Goal: Task Accomplishment & Management: Manage account settings

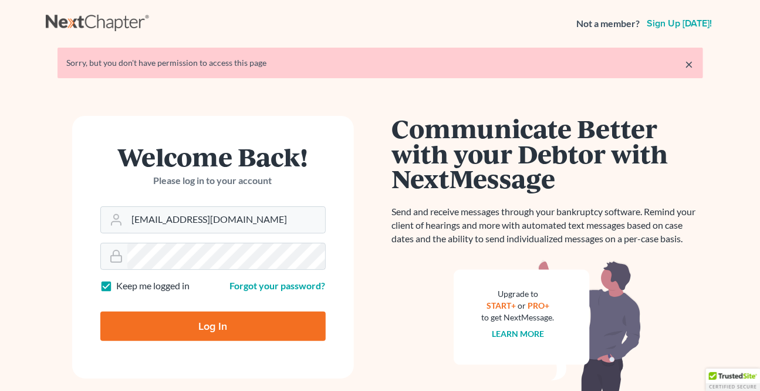
click at [234, 331] on input "Log In" at bounding box center [212, 325] width 225 height 29
type input "Thinking..."
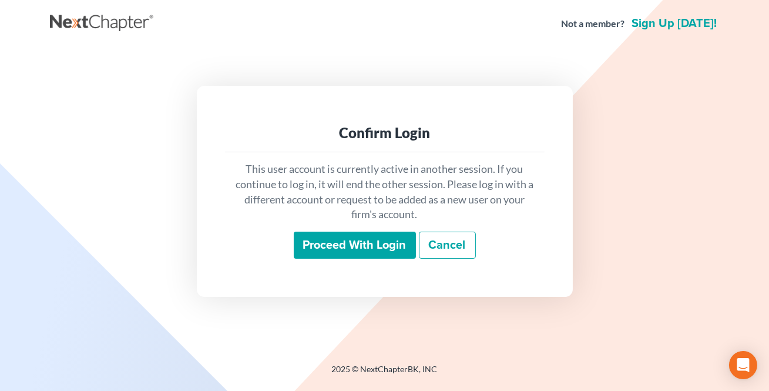
click at [344, 240] on input "Proceed with login" at bounding box center [355, 244] width 122 height 27
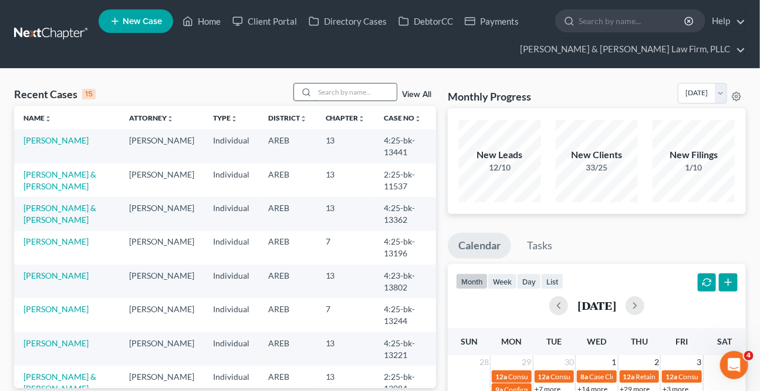
click at [327, 93] on input "search" at bounding box center [356, 91] width 82 height 17
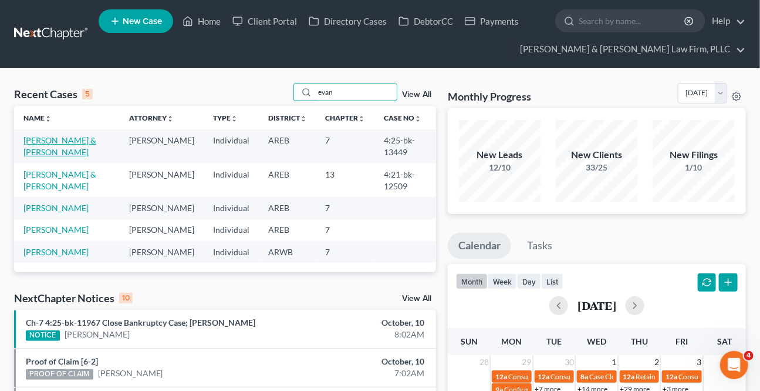
type input "evan"
click at [61, 143] on link "[PERSON_NAME] & [PERSON_NAME]" at bounding box center [59, 146] width 73 height 22
select select "4"
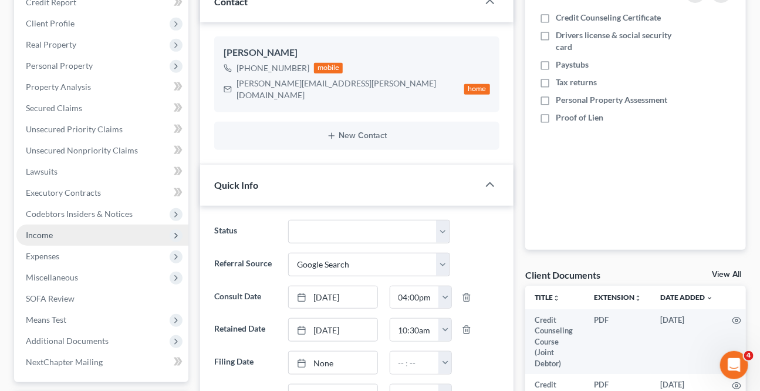
scroll to position [213, 0]
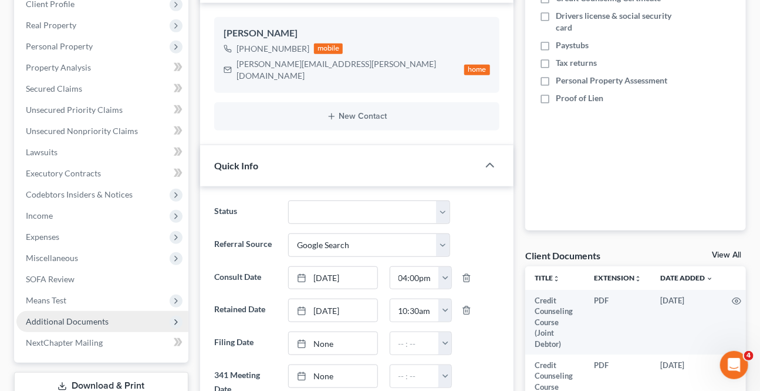
click at [84, 311] on span "Additional Documents" at bounding box center [102, 321] width 172 height 21
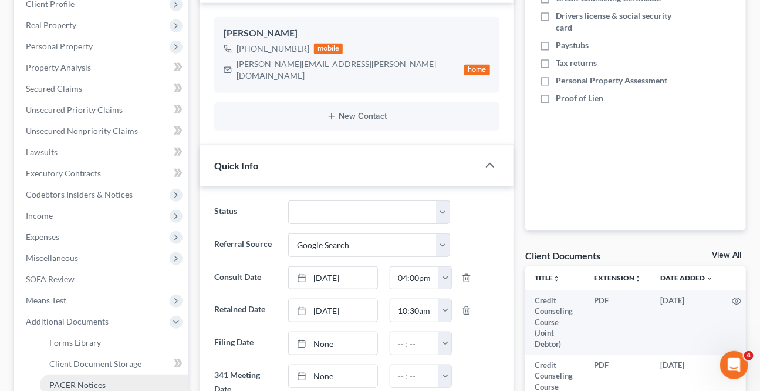
scroll to position [267, 0]
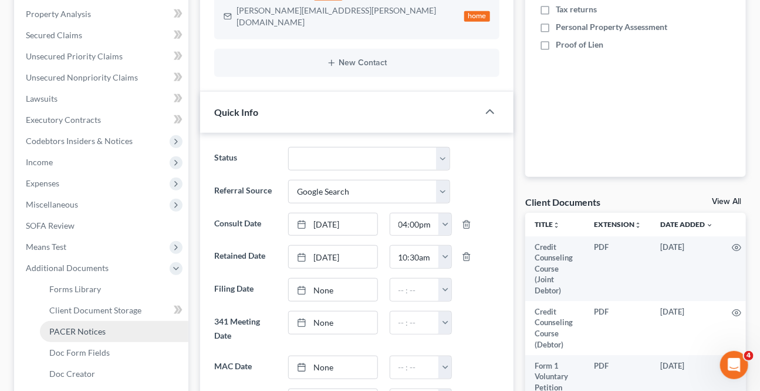
click at [76, 322] on link "PACER Notices" at bounding box center [114, 331] width 149 height 21
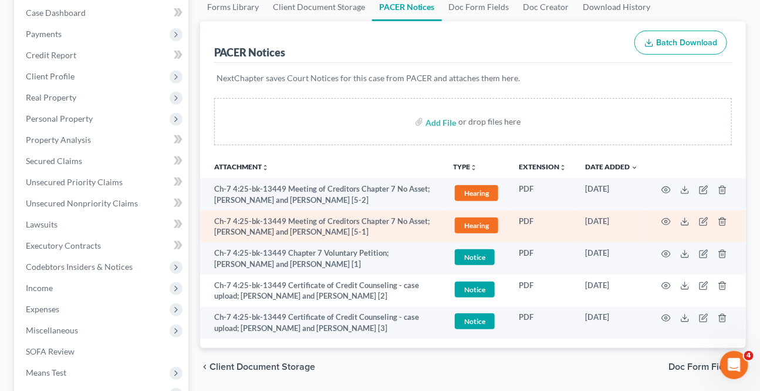
scroll to position [160, 0]
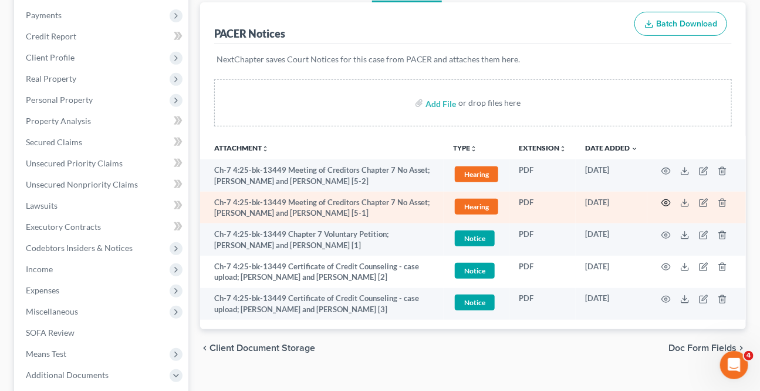
click at [664, 200] on icon "button" at bounding box center [666, 202] width 9 height 9
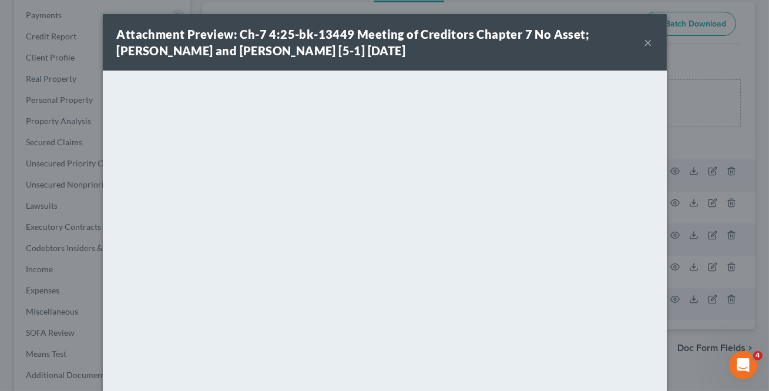
click at [644, 45] on button "×" at bounding box center [648, 42] width 8 height 14
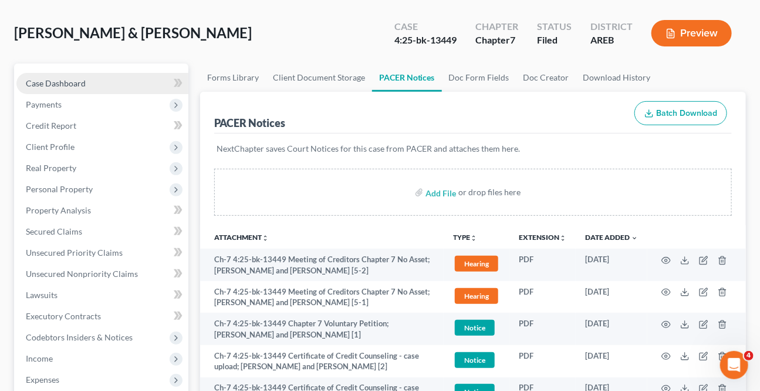
scroll to position [53, 0]
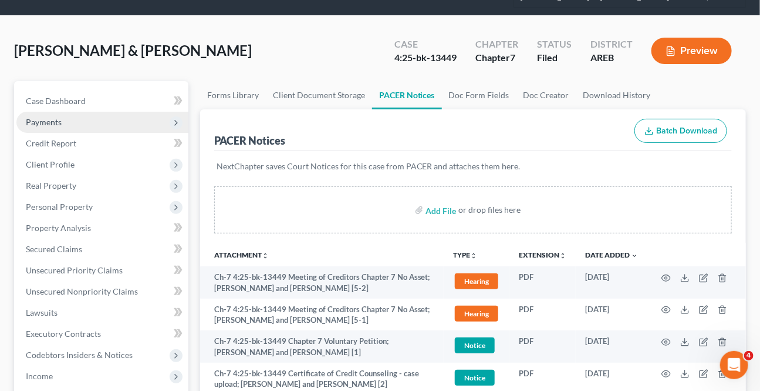
click at [80, 120] on span "Payments" at bounding box center [102, 122] width 172 height 21
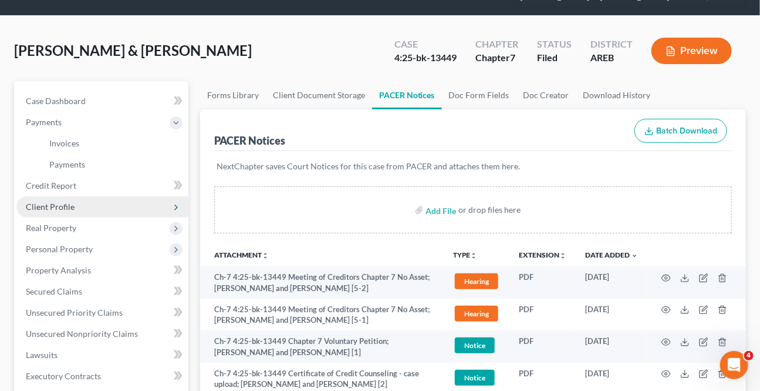
click at [59, 203] on span "Client Profile" at bounding box center [50, 206] width 49 height 10
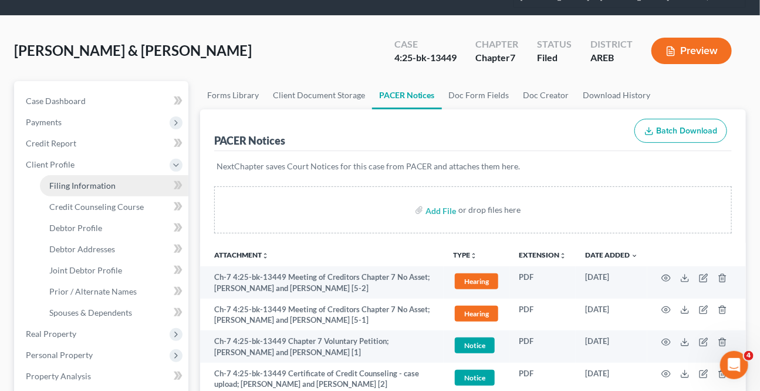
click at [88, 186] on span "Filing Information" at bounding box center [82, 185] width 66 height 10
select select "1"
select select "0"
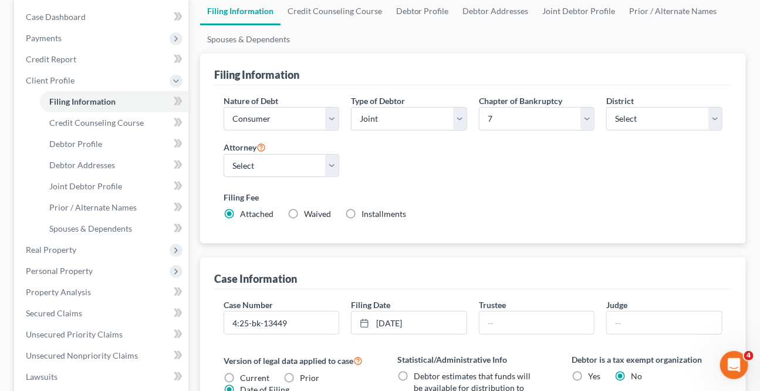
scroll to position [160, 0]
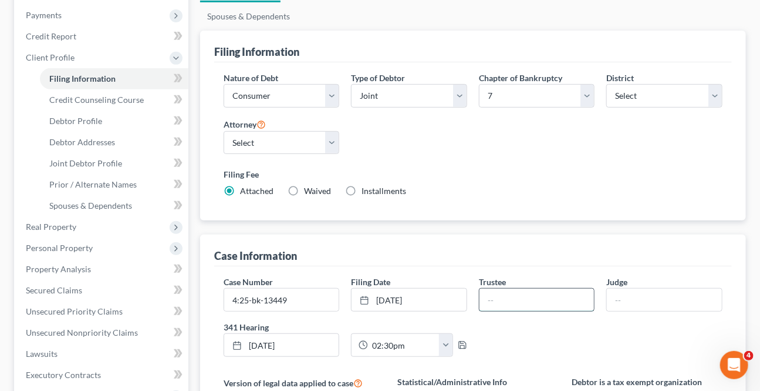
click at [513, 302] on input "text" at bounding box center [537, 299] width 115 height 22
type input "[PERSON_NAME]"
click at [622, 295] on input "text" at bounding box center [664, 299] width 115 height 22
type input "[PERSON_NAME]"
click at [654, 227] on div "Filing Information Nature of Debt Select Business Consumer Other Nature of Busi…" at bounding box center [473, 336] width 546 height 610
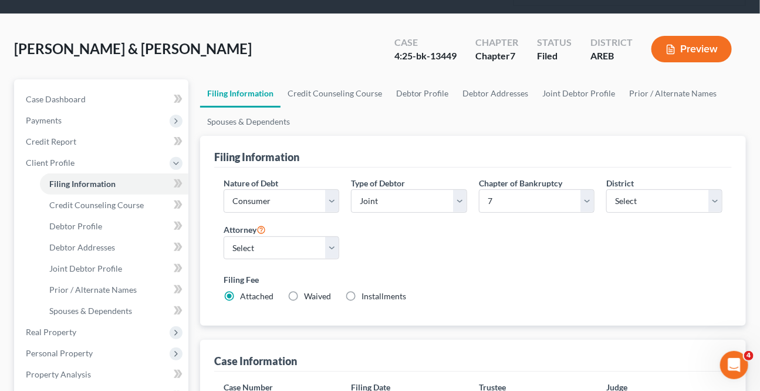
scroll to position [0, 0]
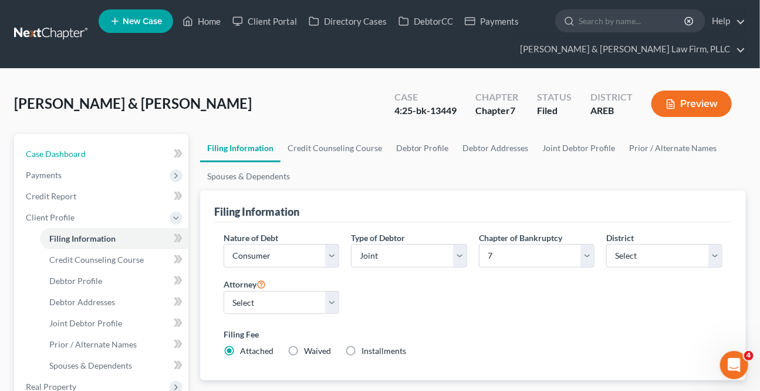
drag, startPoint x: 127, startPoint y: 151, endPoint x: 167, endPoint y: 156, distance: 40.2
click at [127, 151] on link "Case Dashboard" at bounding box center [102, 153] width 172 height 21
select select "4"
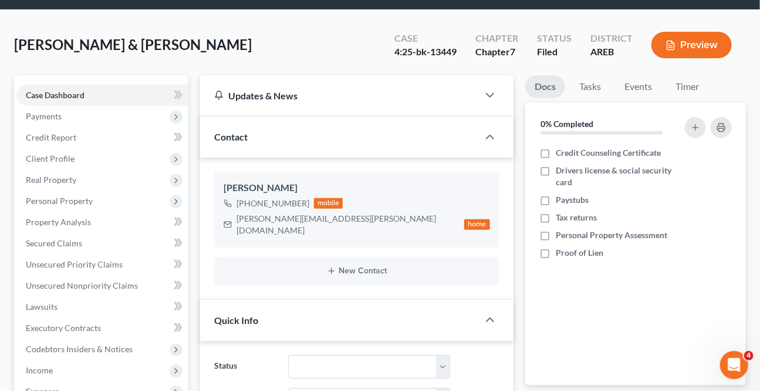
scroll to position [267, 0]
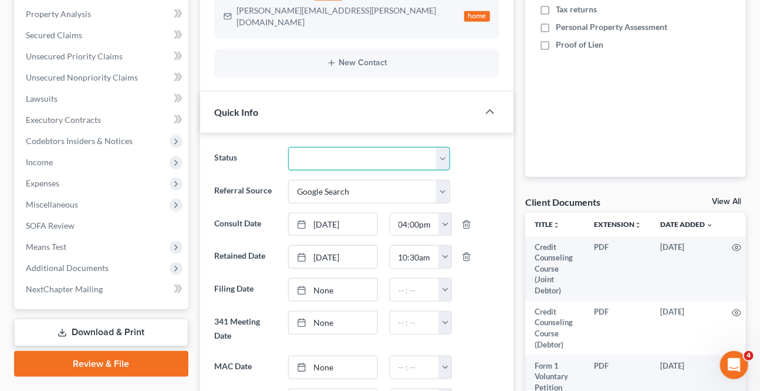
click at [364, 149] on select "Awaiting 341 Chapter 7 - Attended Meeting Confirmed Discharged Dismissed New Co…" at bounding box center [368, 158] width 161 height 23
select select "0"
click at [288, 147] on select "Awaiting 341 Chapter 7 - Attended Meeting Confirmed Discharged Dismissed New Co…" at bounding box center [368, 158] width 161 height 23
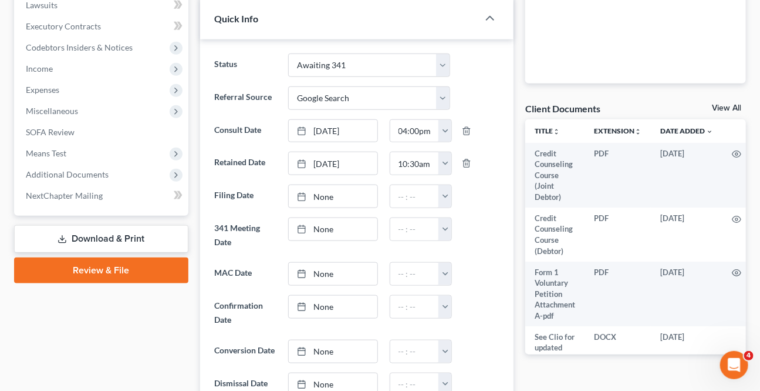
scroll to position [373, 0]
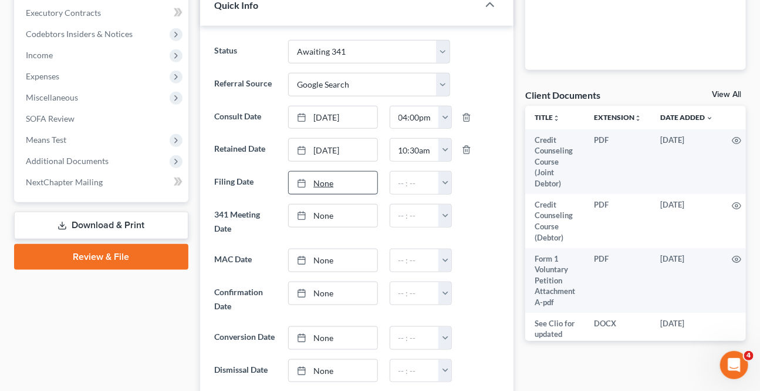
click at [346, 171] on link "None" at bounding box center [333, 182] width 88 height 22
type input "[DATE]"
click at [452, 171] on div "12:00am 12:30am 1:00am 1:30am 2:00am 2:30am 3:00am 3:30am 4:00am 4:30am 5:00am …" at bounding box center [421, 182] width 63 height 23
click at [449, 171] on button "button" at bounding box center [445, 182] width 13 height 22
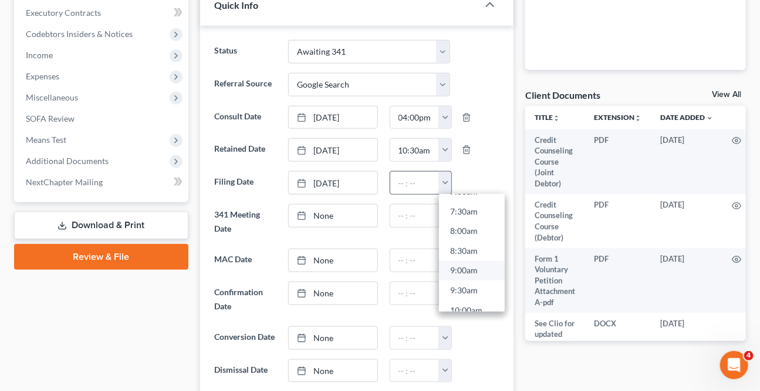
scroll to position [320, 0]
click at [458, 273] on link "10:00am" at bounding box center [472, 283] width 66 height 20
type input "10:00am"
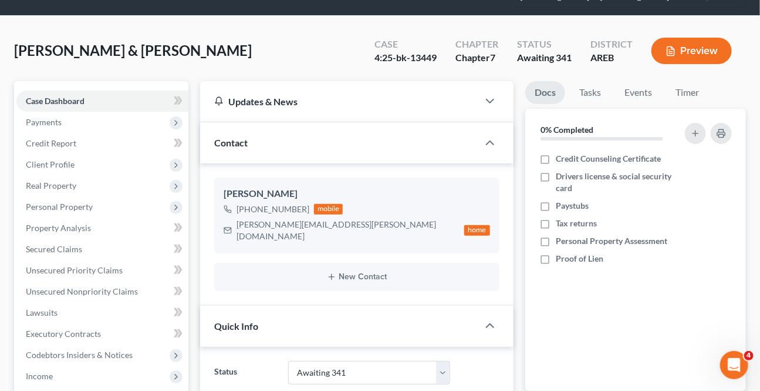
scroll to position [0, 0]
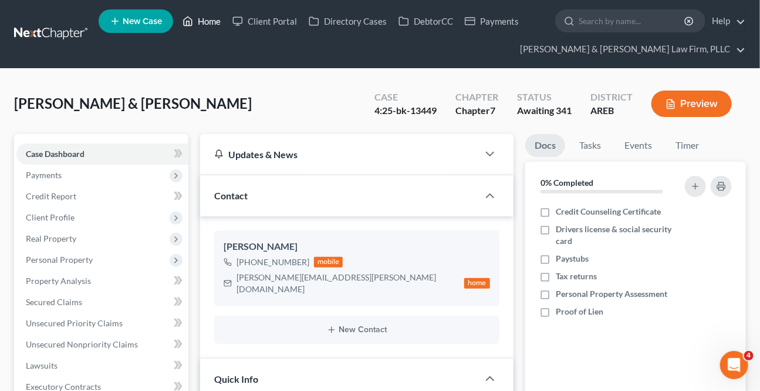
click at [208, 19] on link "Home" at bounding box center [202, 21] width 50 height 21
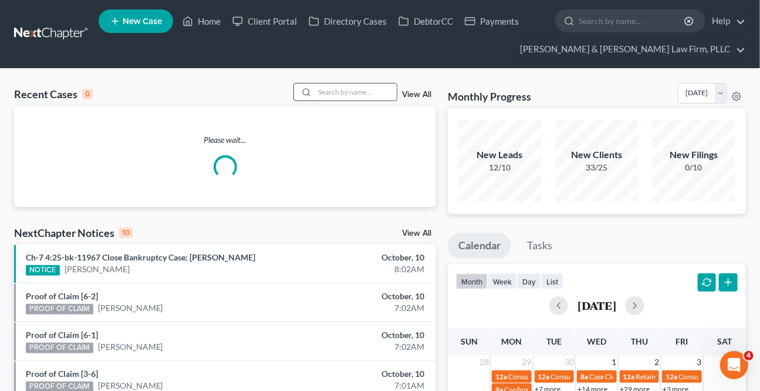
click at [354, 96] on input "search" at bounding box center [356, 91] width 82 height 17
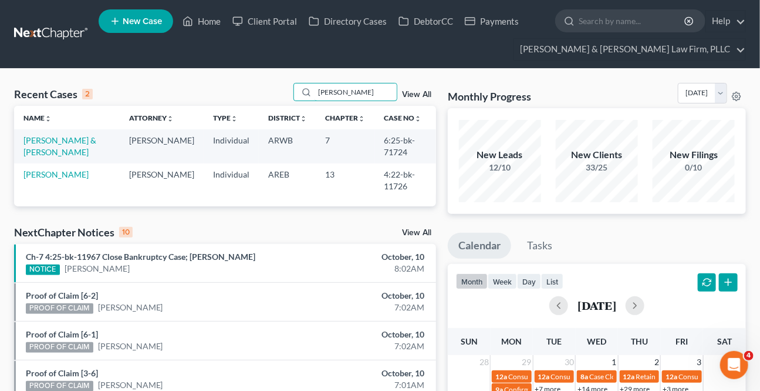
type input "[PERSON_NAME]"
click at [51, 144] on td "[PERSON_NAME] & [PERSON_NAME]" at bounding box center [67, 145] width 106 height 33
click at [55, 138] on link "[PERSON_NAME] & [PERSON_NAME]" at bounding box center [59, 146] width 73 height 22
select select "4"
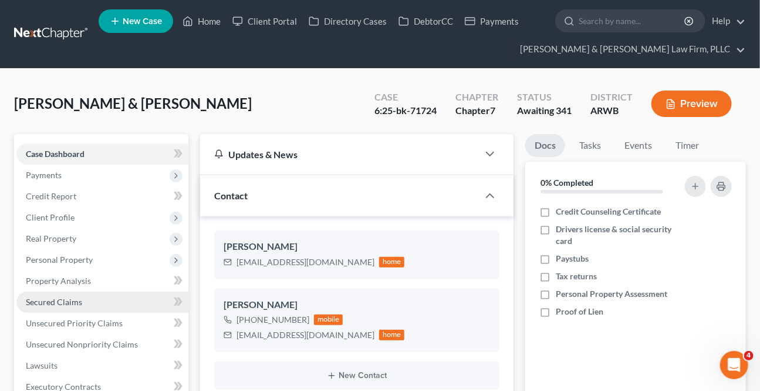
click at [59, 298] on span "Secured Claims" at bounding box center [54, 302] width 56 height 10
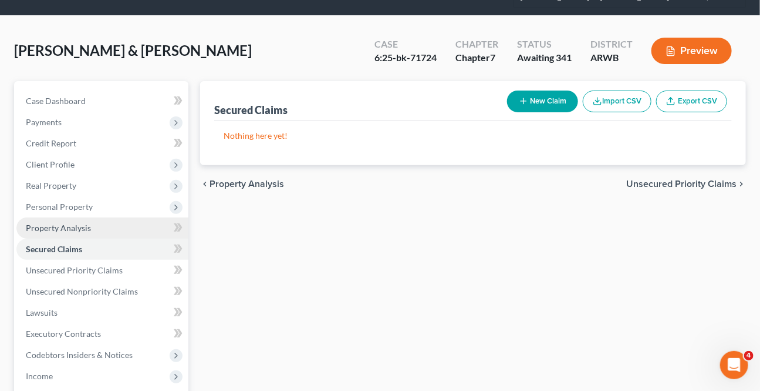
scroll to position [53, 0]
click at [76, 247] on span "Secured Claims" at bounding box center [54, 249] width 56 height 10
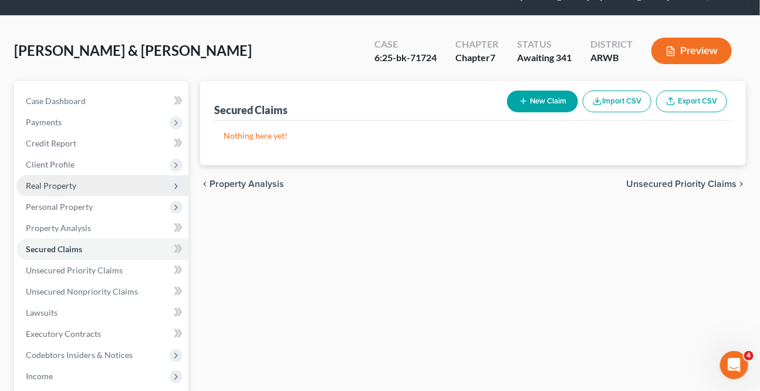
click at [56, 186] on span "Real Property" at bounding box center [51, 185] width 51 height 10
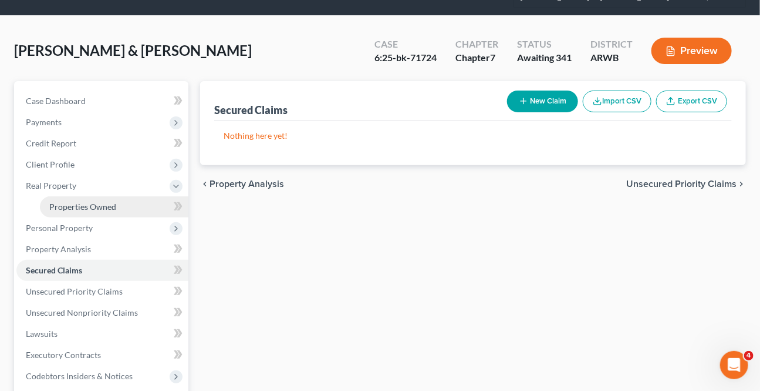
click at [64, 201] on span "Properties Owned" at bounding box center [82, 206] width 67 height 10
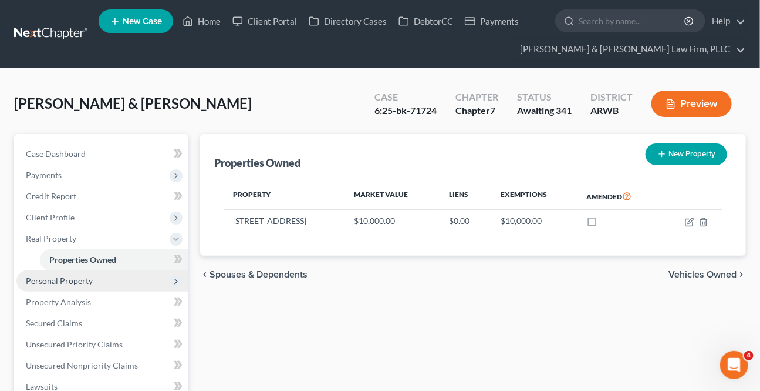
click at [60, 281] on span "Personal Property" at bounding box center [59, 280] width 67 height 10
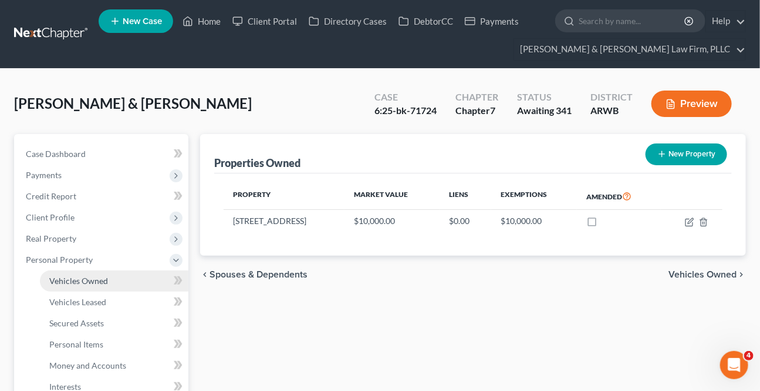
click at [76, 285] on link "Vehicles Owned" at bounding box center [114, 280] width 149 height 21
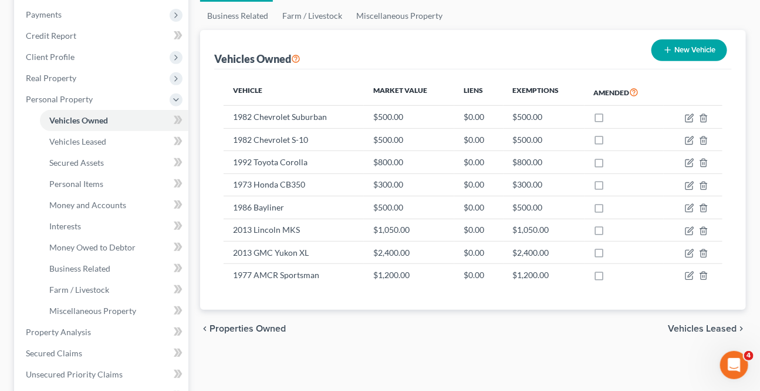
scroll to position [160, 0]
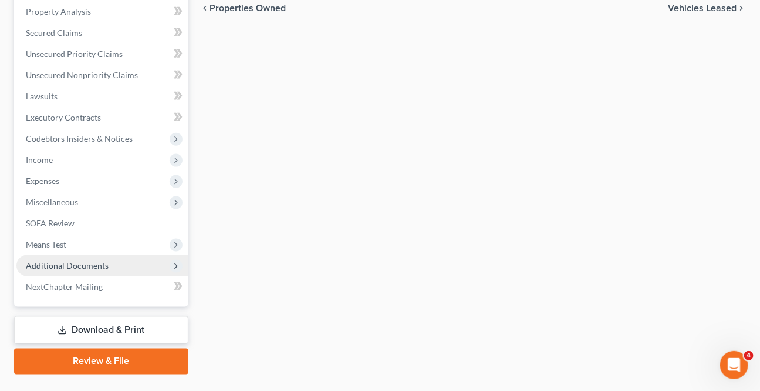
click at [100, 261] on span "Additional Documents" at bounding box center [67, 265] width 83 height 10
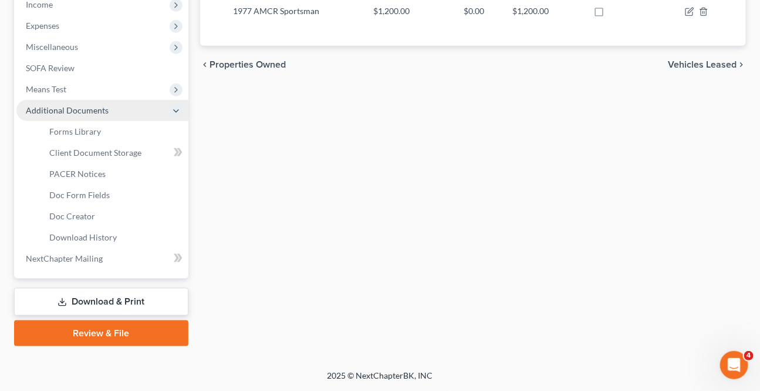
scroll to position [269, 0]
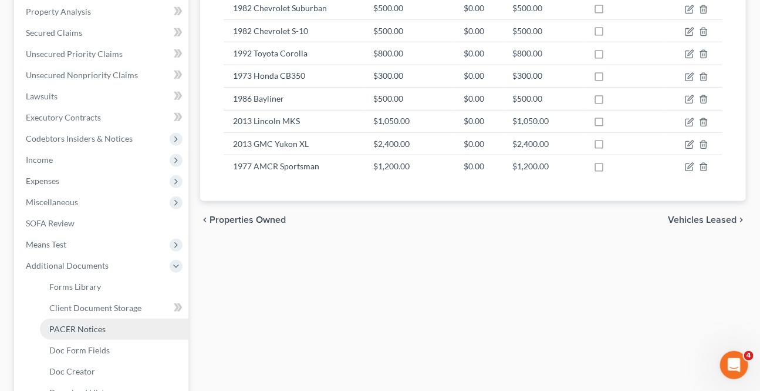
click at [71, 326] on span "PACER Notices" at bounding box center [77, 329] width 56 height 10
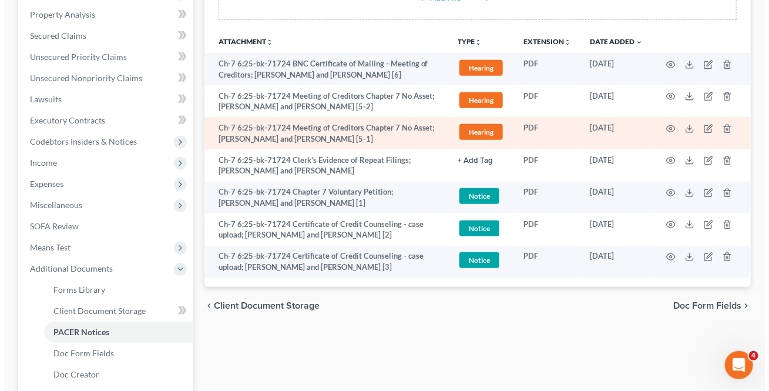
scroll to position [267, 0]
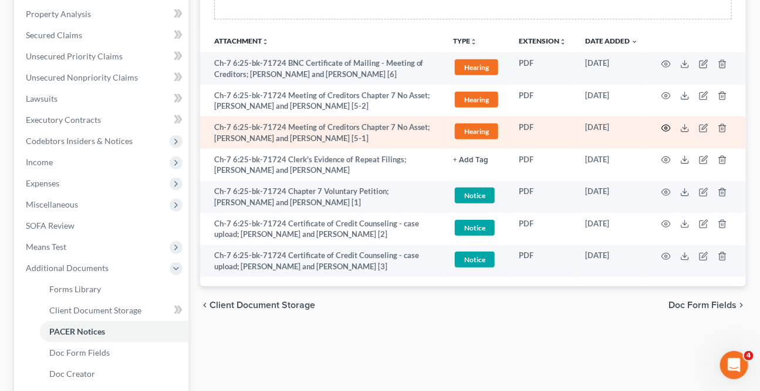
click at [669, 127] on icon "button" at bounding box center [666, 127] width 9 height 6
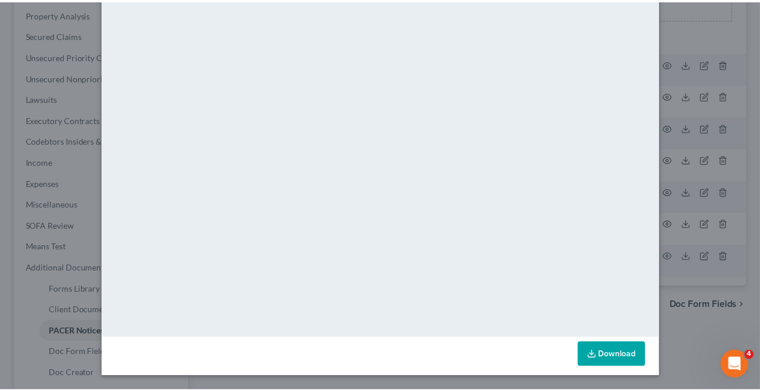
scroll to position [0, 0]
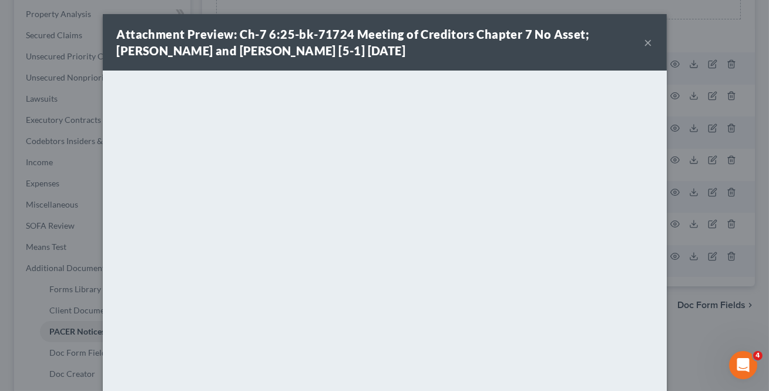
click at [644, 43] on button "×" at bounding box center [648, 42] width 8 height 14
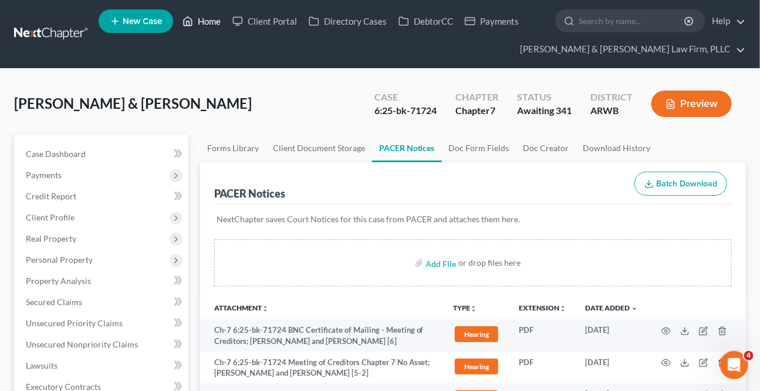
click at [198, 23] on link "Home" at bounding box center [202, 21] width 50 height 21
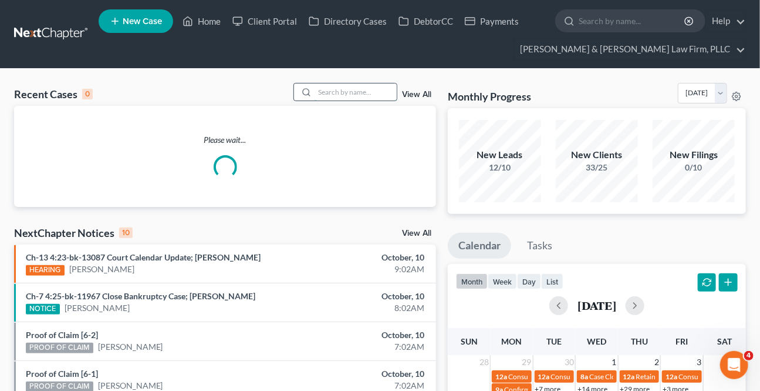
click at [376, 94] on input "search" at bounding box center [356, 91] width 82 height 17
type input "[PERSON_NAME]"
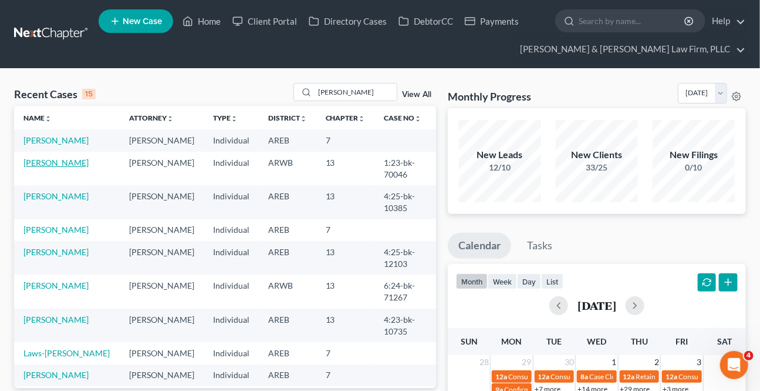
click at [44, 160] on link "[PERSON_NAME]" at bounding box center [55, 162] width 65 height 10
select select "2"
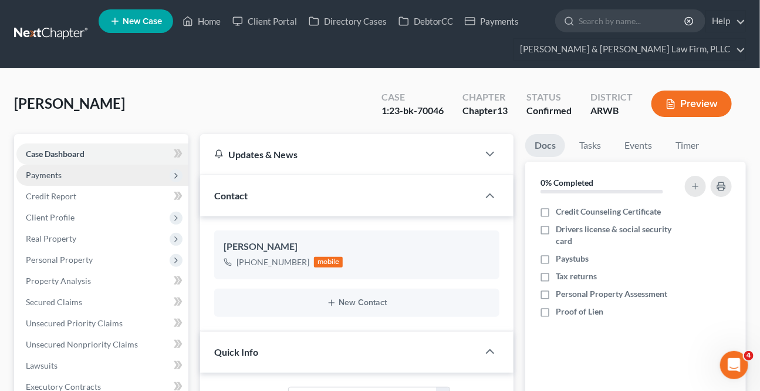
click at [36, 176] on span "Payments" at bounding box center [44, 175] width 36 height 10
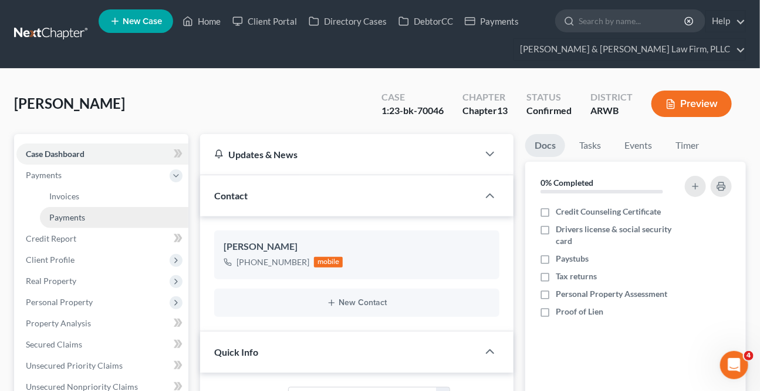
click at [57, 214] on span "Payments" at bounding box center [67, 217] width 36 height 10
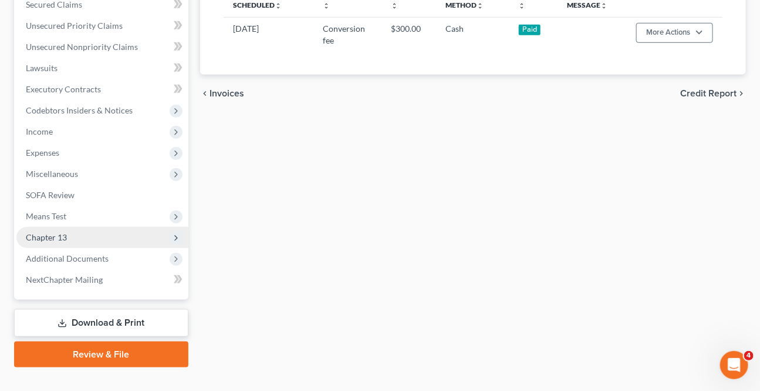
scroll to position [359, 0]
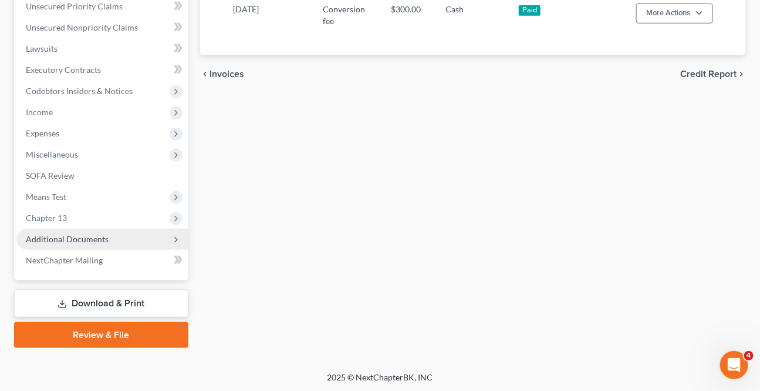
click at [94, 238] on span "Additional Documents" at bounding box center [67, 239] width 83 height 10
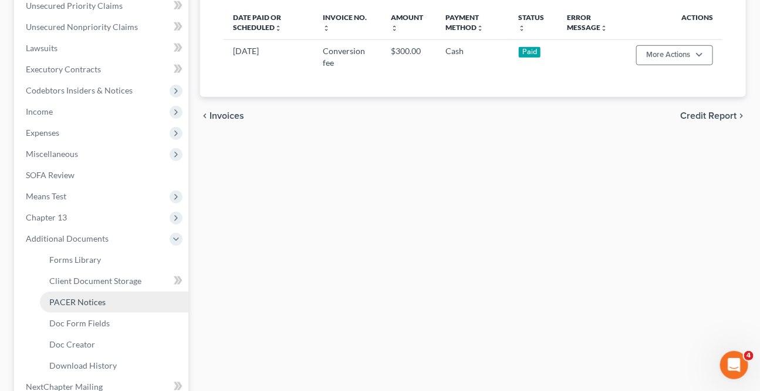
click at [77, 298] on span "PACER Notices" at bounding box center [77, 302] width 56 height 10
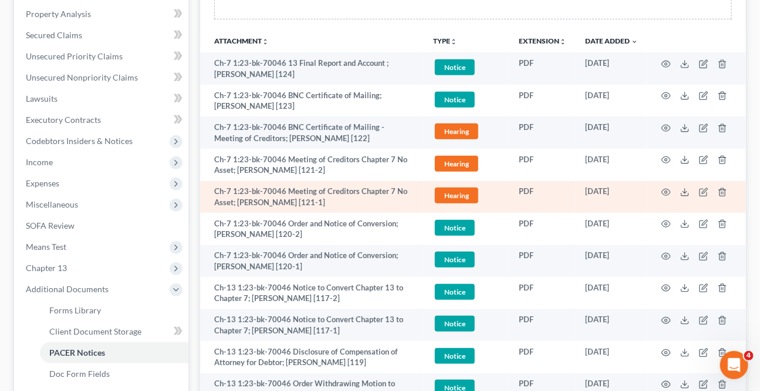
scroll to position [320, 0]
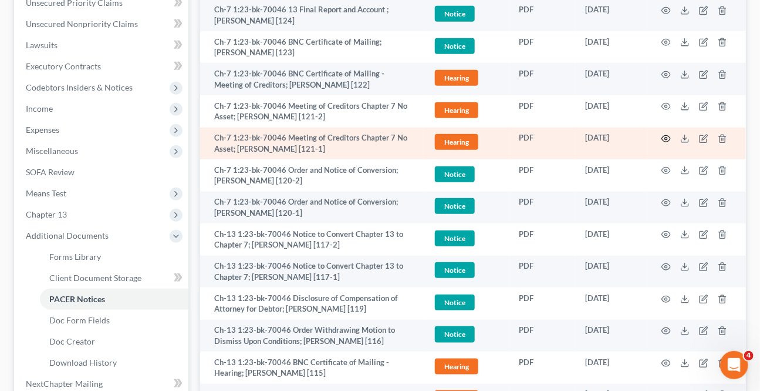
click at [662, 134] on td at bounding box center [697, 143] width 99 height 32
click at [664, 136] on icon "button" at bounding box center [666, 139] width 9 height 6
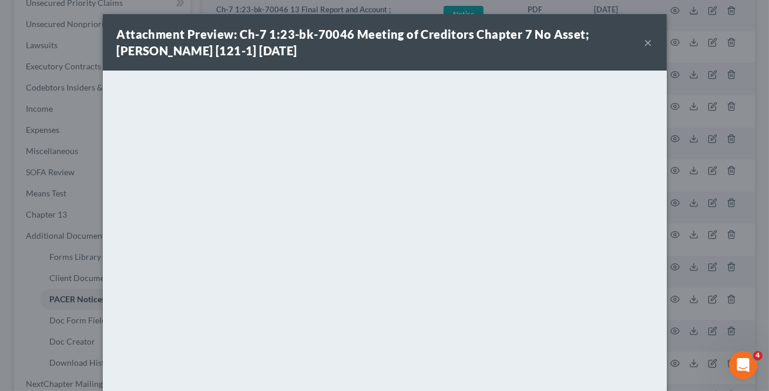
drag, startPoint x: 647, startPoint y: 45, endPoint x: 636, endPoint y: 52, distance: 12.7
click at [647, 45] on button "×" at bounding box center [648, 42] width 8 height 14
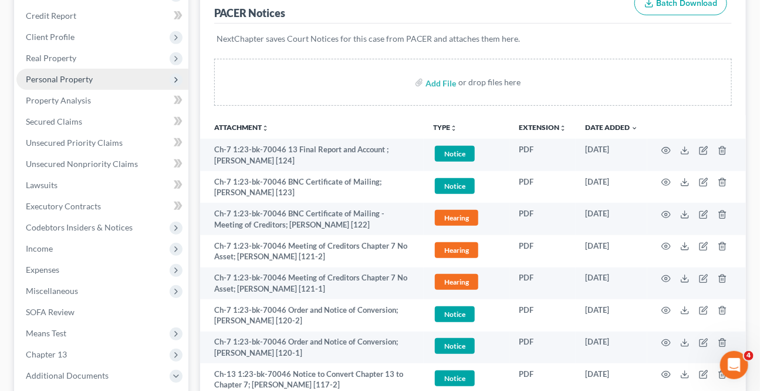
scroll to position [106, 0]
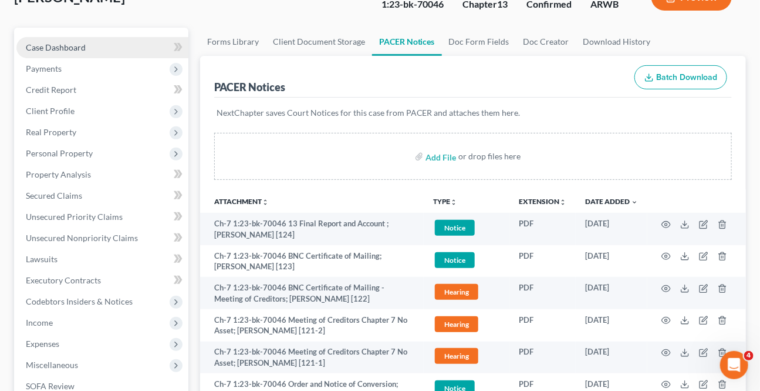
click at [63, 52] on link "Case Dashboard" at bounding box center [102, 47] width 172 height 21
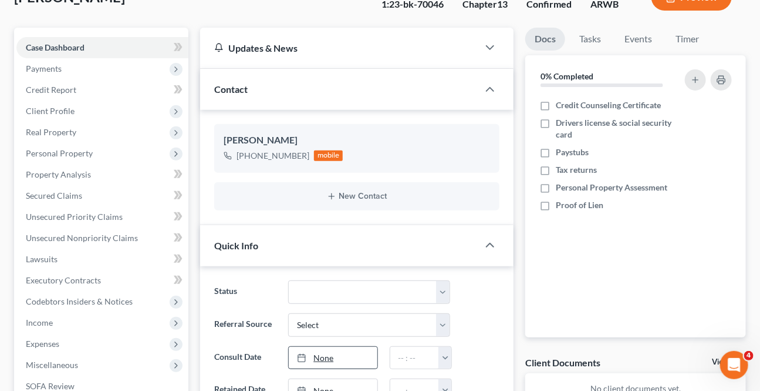
scroll to position [354, 0]
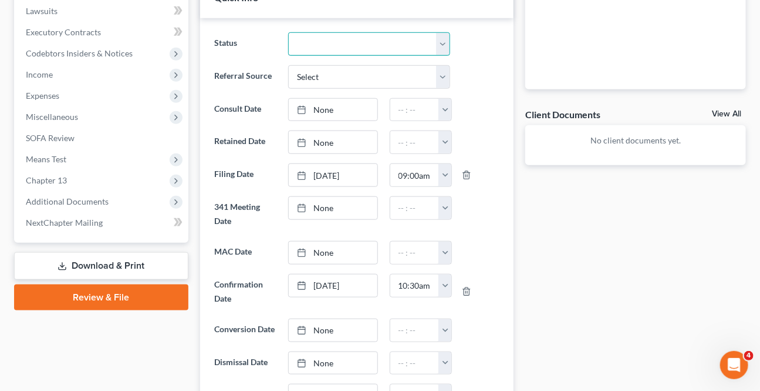
drag, startPoint x: 375, startPoint y: 47, endPoint x: 365, endPoint y: 53, distance: 11.1
click at [375, 47] on select "Awaiting 341 Chapter 7 - Attended Meeting Confirmed Discharged Dismissed New Co…" at bounding box center [368, 43] width 161 height 23
select select "0"
click at [288, 32] on select "Awaiting 341 Chapter 7 - Attended Meeting Confirmed Discharged Dismissed New Co…" at bounding box center [368, 43] width 161 height 23
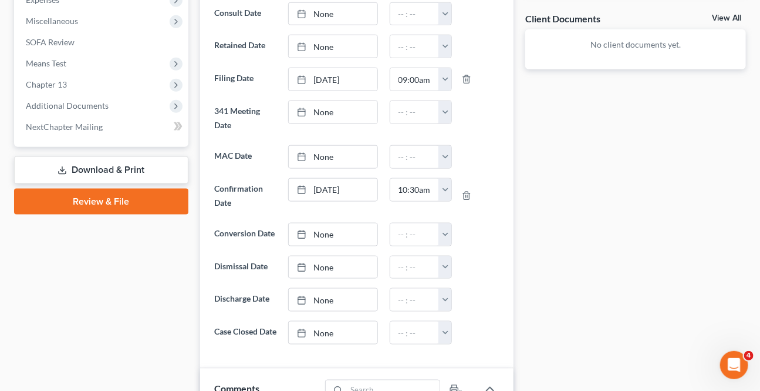
scroll to position [461, 0]
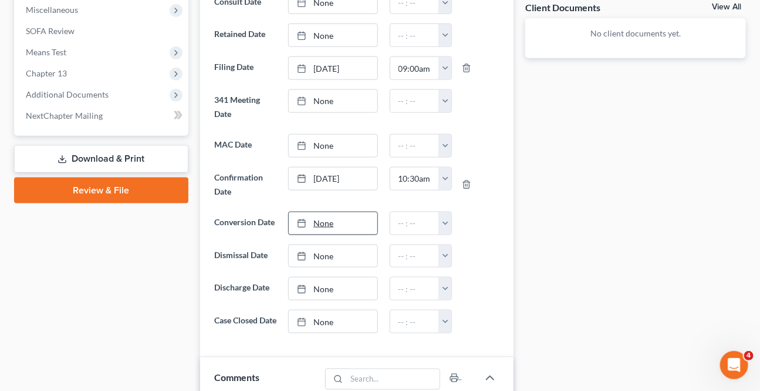
click at [332, 218] on link "None" at bounding box center [333, 223] width 88 height 22
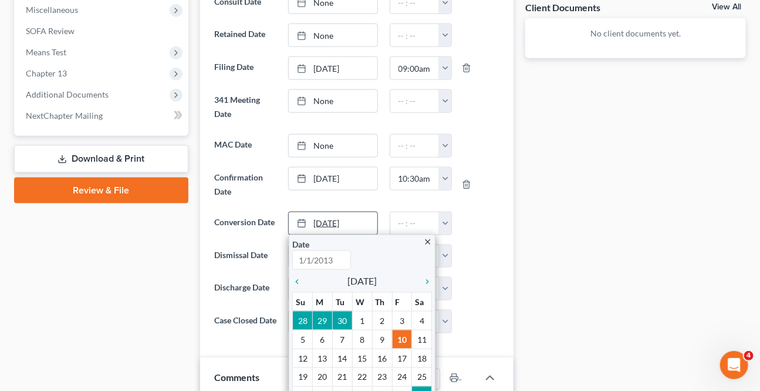
type input "[DATE]"
click at [300, 277] on icon "chevron_left" at bounding box center [299, 281] width 15 height 9
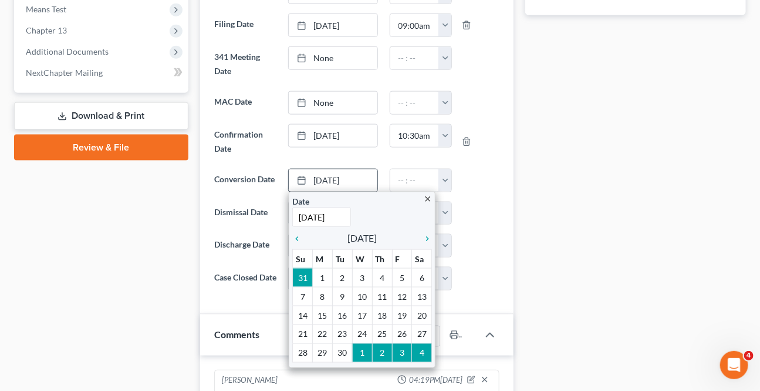
scroll to position [568, 0]
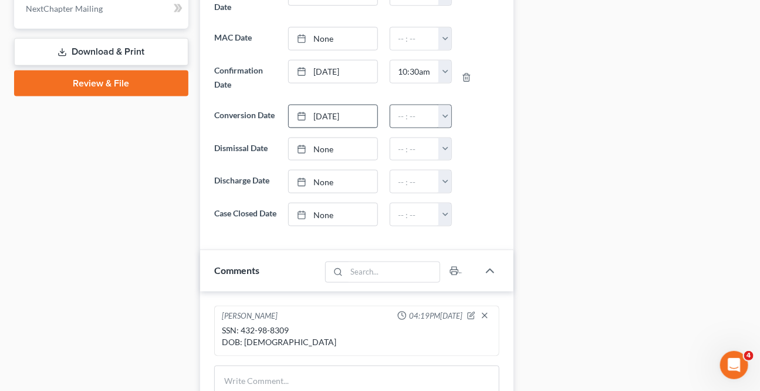
click at [440, 113] on button "button" at bounding box center [445, 116] width 13 height 22
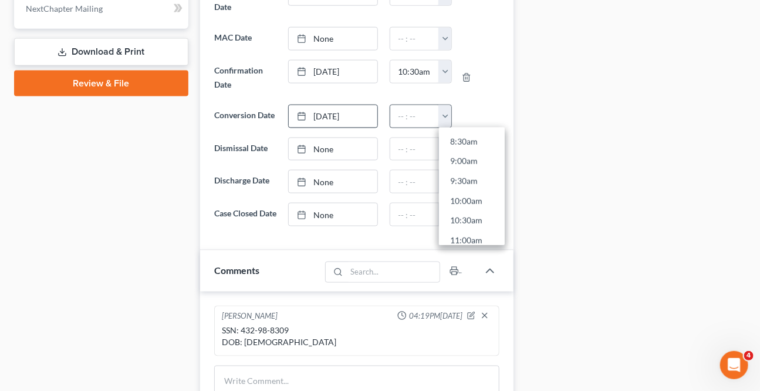
scroll to position [373, 0]
click at [465, 217] on link "11:30am" at bounding box center [472, 222] width 66 height 20
type input "11:30am"
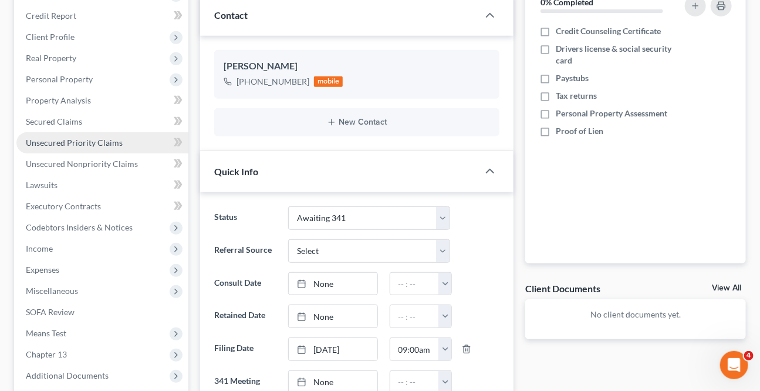
scroll to position [141, 0]
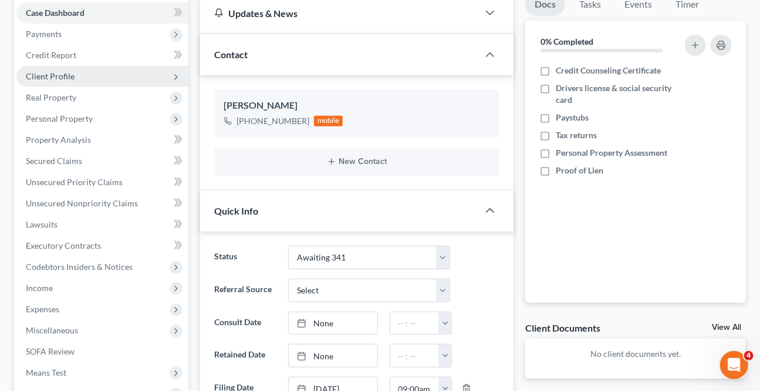
click at [36, 67] on span "Client Profile" at bounding box center [102, 76] width 172 height 21
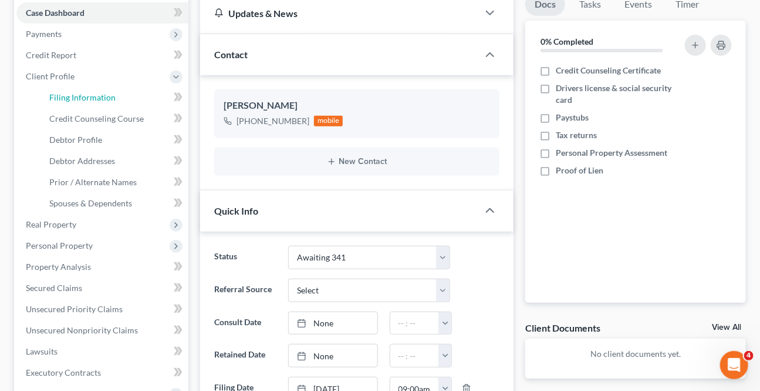
drag, startPoint x: 103, startPoint y: 91, endPoint x: 177, endPoint y: 105, distance: 74.6
click at [104, 92] on span "Filing Information" at bounding box center [82, 97] width 66 height 10
select select "1"
select select "0"
select select "3"
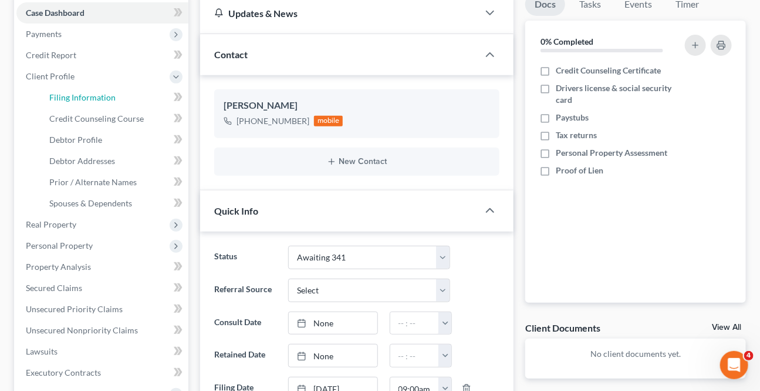
select select "6"
select select "3"
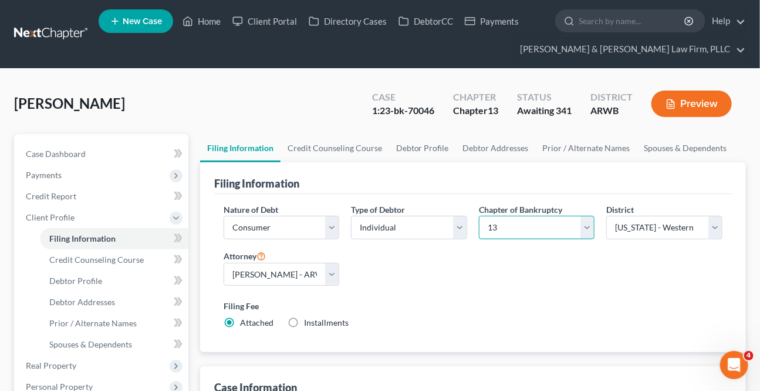
click at [583, 230] on select "Select 7 11 12 13" at bounding box center [537, 227] width 116 height 23
select select "0"
click at [479, 216] on select "Select 7 11 12 13" at bounding box center [537, 227] width 116 height 23
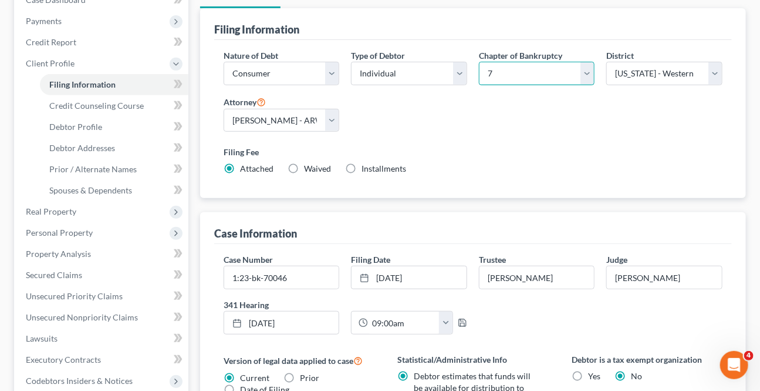
scroll to position [160, 0]
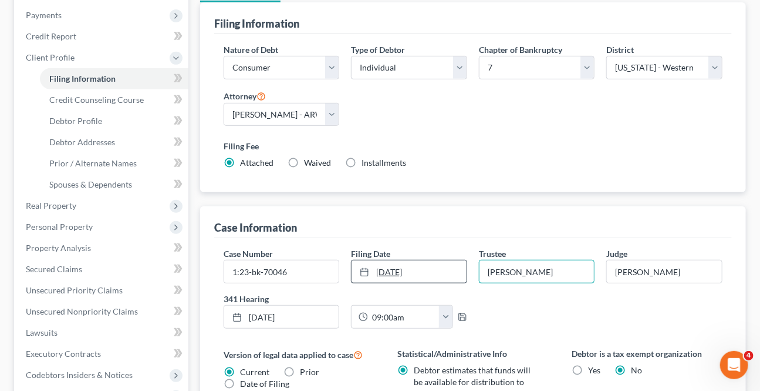
drag, startPoint x: 547, startPoint y: 271, endPoint x: 446, endPoint y: 275, distance: 100.5
click at [445, 275] on div "Case Number 1:23-bk-70046 Filing Date [DATE] close Date [DATE] Time 12:00 AM ch…" at bounding box center [473, 292] width 511 height 90
type input "[PERSON_NAME]"
click at [546, 314] on div "Case Number 1:23-bk-70046 Filing Date [DATE] close Date [DATE] Time 12:00 AM ch…" at bounding box center [473, 292] width 511 height 90
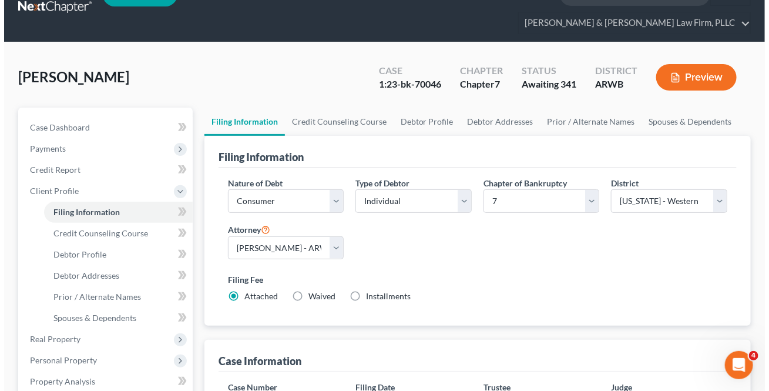
scroll to position [0, 0]
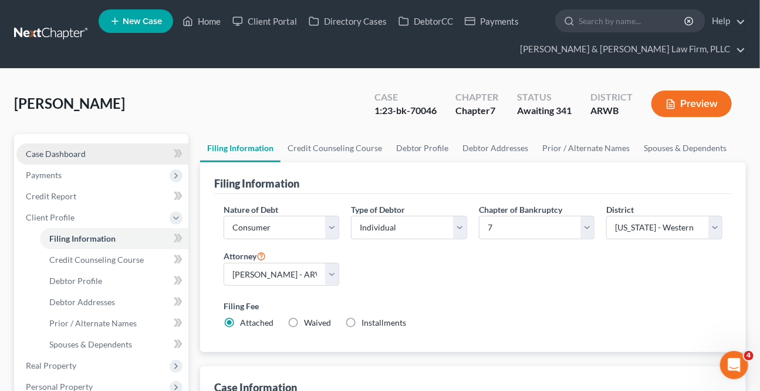
click at [86, 152] on link "Case Dashboard" at bounding box center [102, 153] width 172 height 21
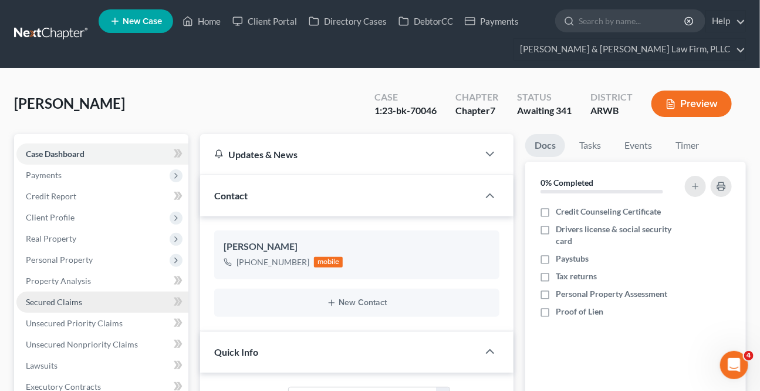
click at [70, 292] on link "Secured Claims" at bounding box center [102, 301] width 172 height 21
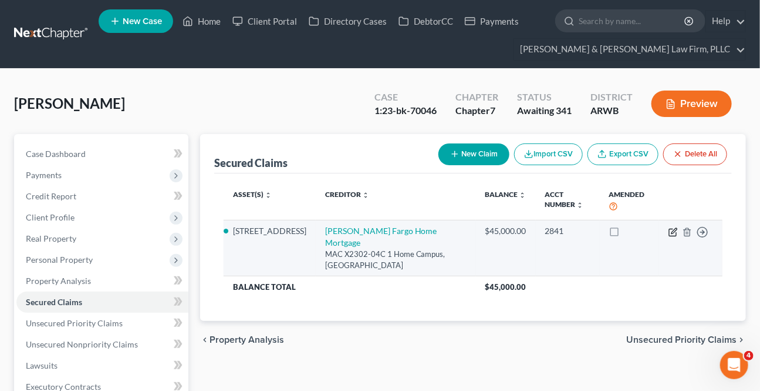
click at [670, 233] on icon "button" at bounding box center [673, 231] width 9 height 9
select select "16"
select select "2"
select select "0"
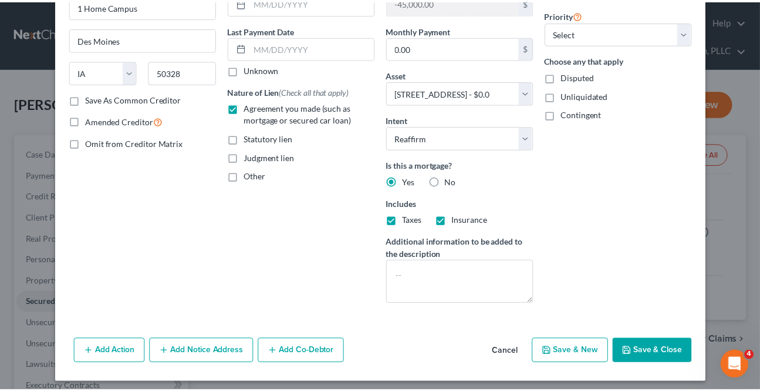
scroll to position [142, 0]
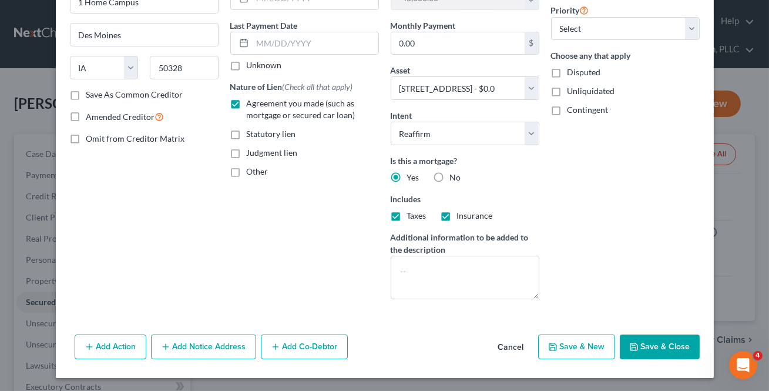
click at [522, 335] on button "Cancel" at bounding box center [511, 346] width 45 height 23
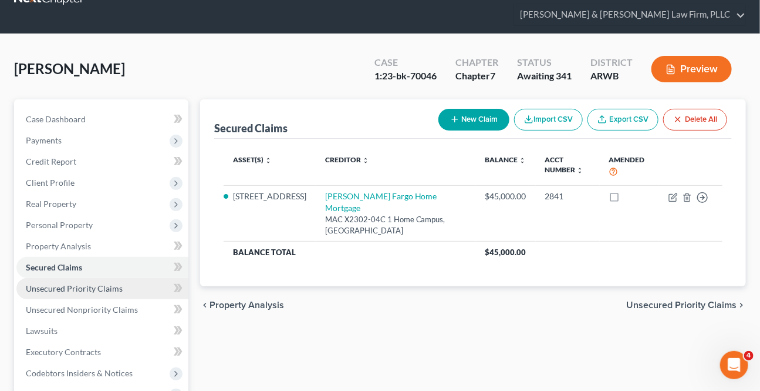
scroll to position [53, 0]
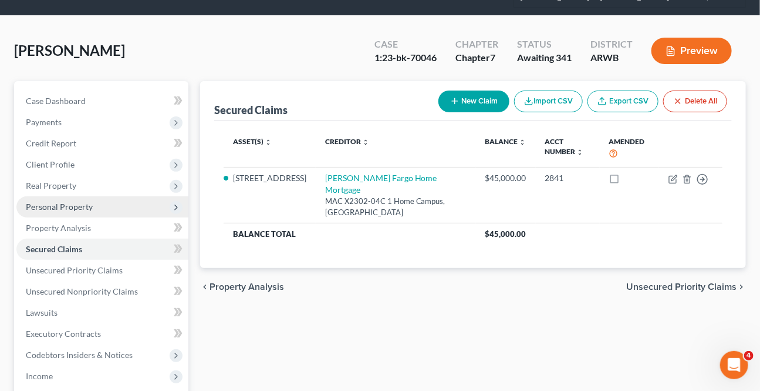
click at [64, 203] on span "Personal Property" at bounding box center [59, 206] width 67 height 10
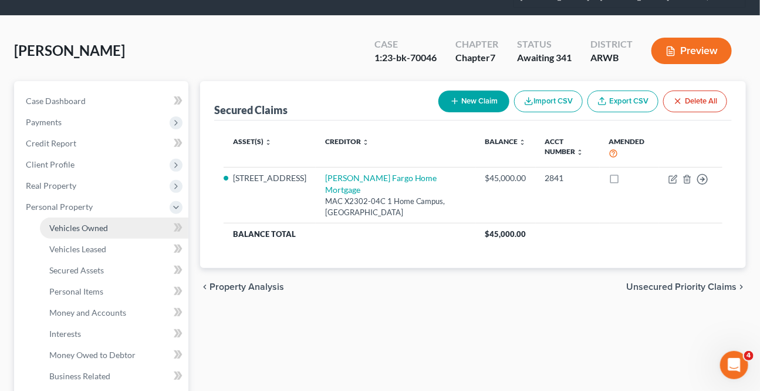
click at [73, 229] on span "Vehicles Owned" at bounding box center [78, 228] width 59 height 10
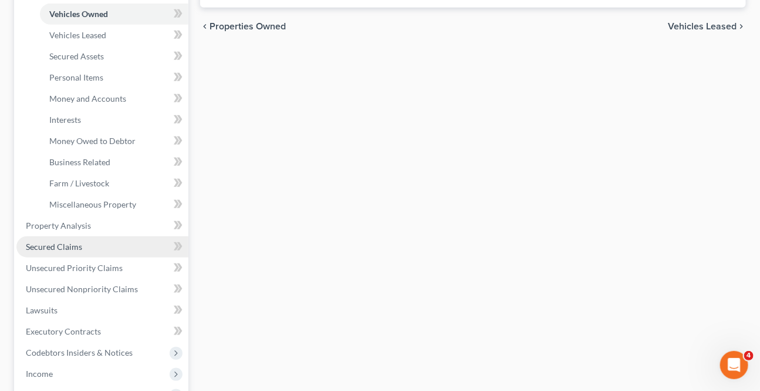
click at [69, 241] on span "Secured Claims" at bounding box center [54, 246] width 56 height 10
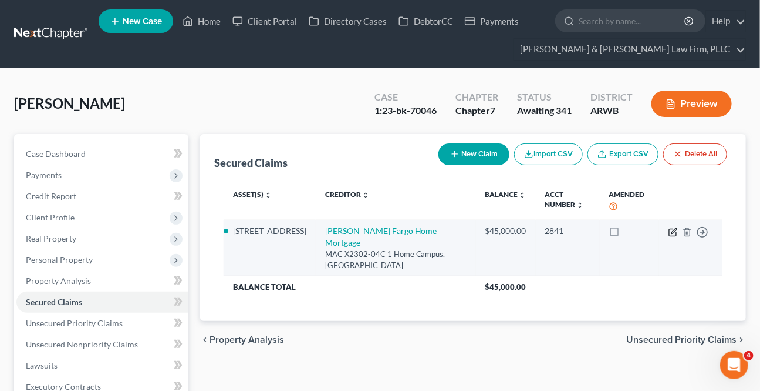
click at [674, 228] on icon "button" at bounding box center [672, 231] width 7 height 7
select select "16"
select select "2"
select select "0"
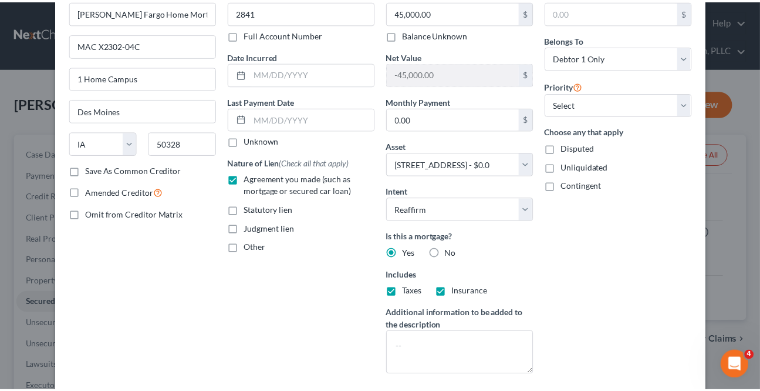
scroll to position [142, 0]
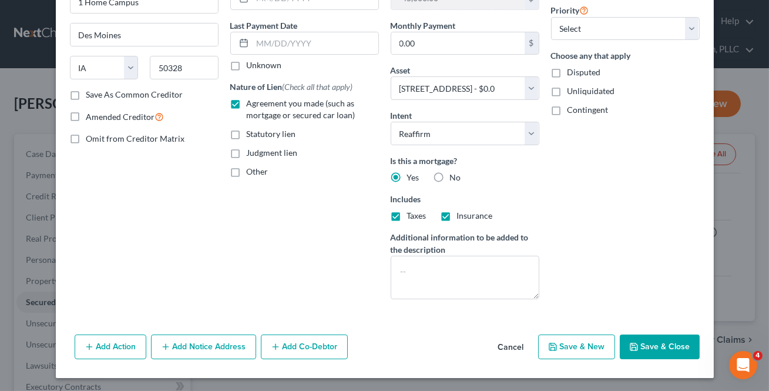
click at [648, 348] on button "Save & Close" at bounding box center [660, 346] width 80 height 25
select select
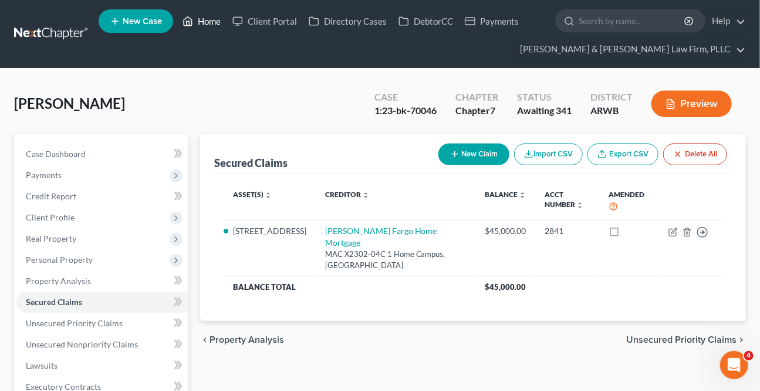
click at [204, 21] on link "Home" at bounding box center [202, 21] width 50 height 21
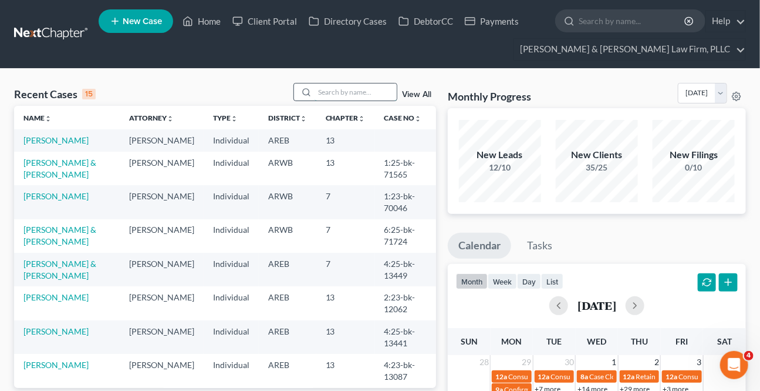
click at [315, 91] on input "search" at bounding box center [356, 91] width 82 height 17
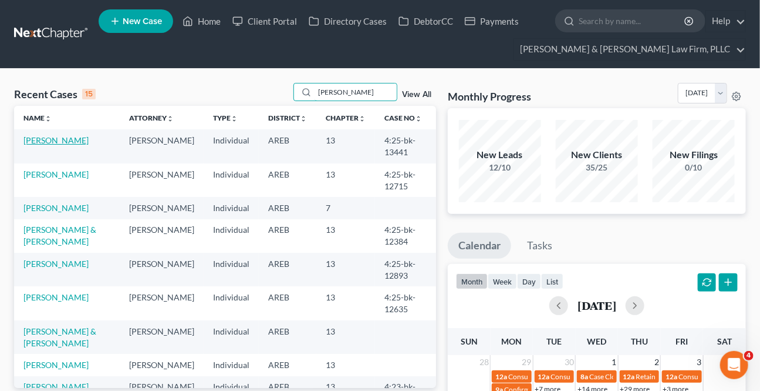
type input "[PERSON_NAME]"
click at [31, 140] on link "[PERSON_NAME]" at bounding box center [55, 140] width 65 height 10
select select "4"
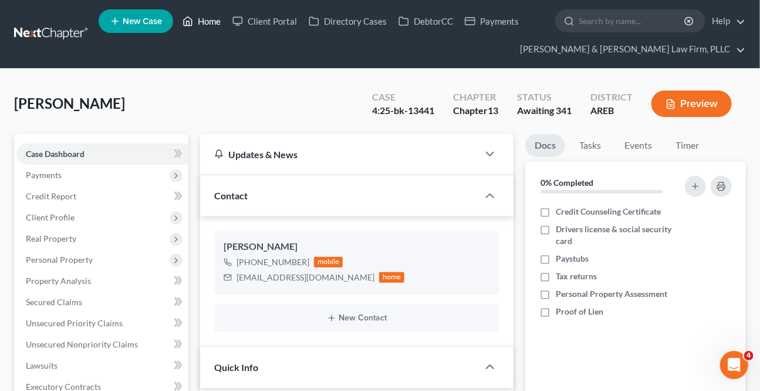
click at [217, 21] on link "Home" at bounding box center [202, 21] width 50 height 21
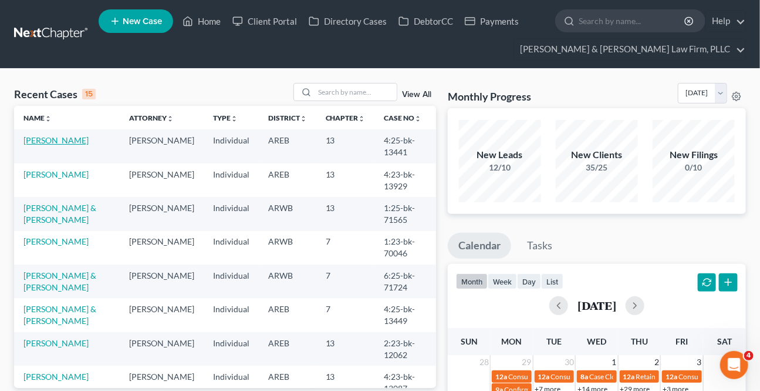
click at [53, 139] on link "[PERSON_NAME]" at bounding box center [55, 140] width 65 height 10
select select "4"
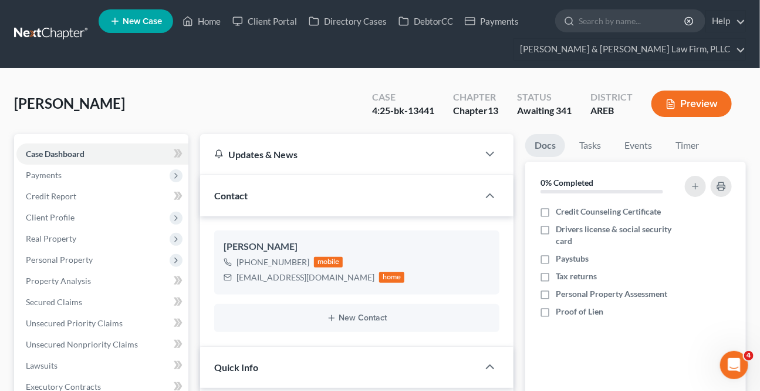
scroll to position [320, 0]
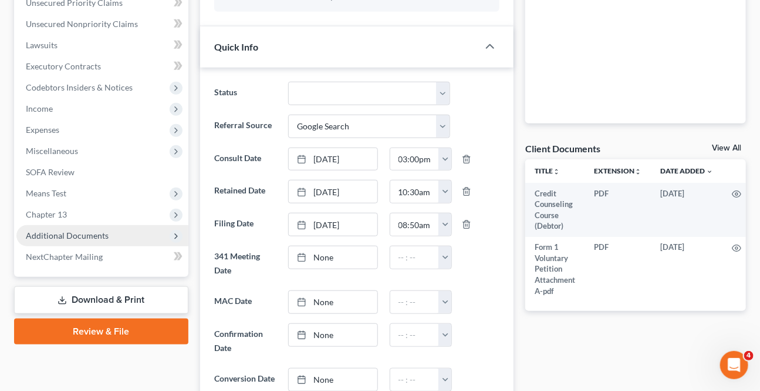
click at [64, 225] on span "Additional Documents" at bounding box center [102, 235] width 172 height 21
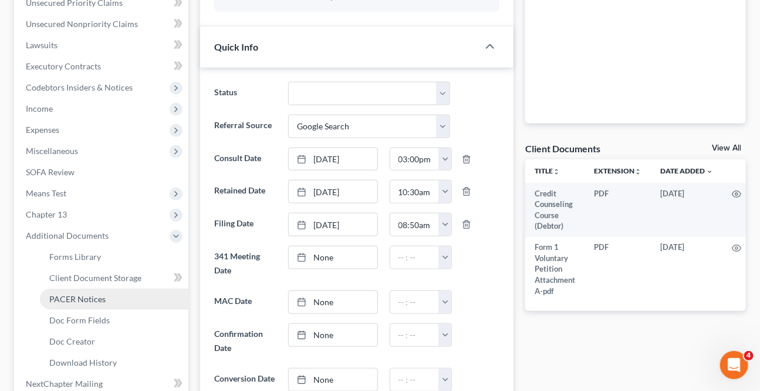
click at [83, 295] on span "PACER Notices" at bounding box center [77, 299] width 56 height 10
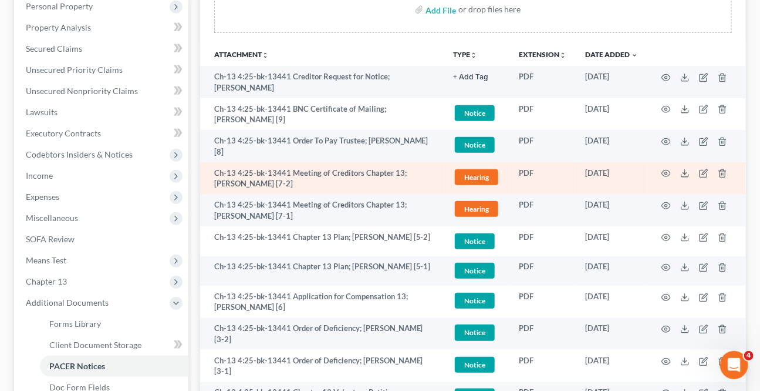
scroll to position [320, 0]
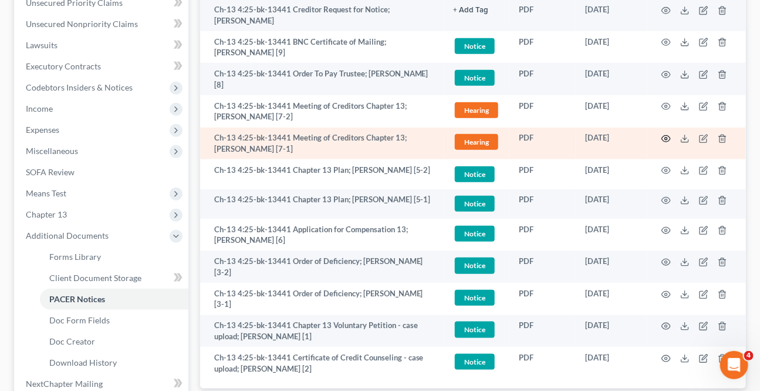
click at [664, 136] on icon "button" at bounding box center [666, 138] width 9 height 9
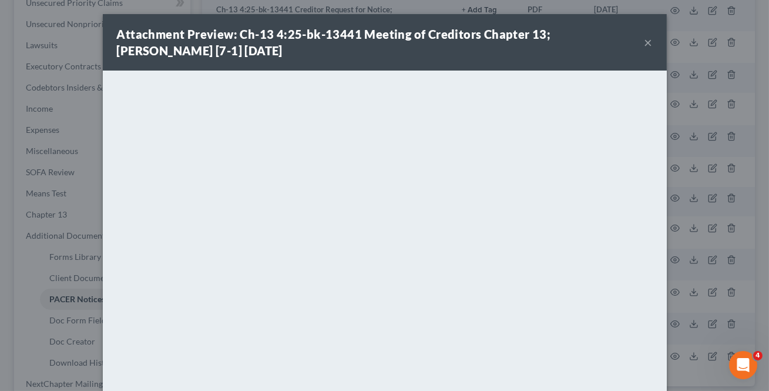
click at [644, 38] on button "×" at bounding box center [648, 42] width 8 height 14
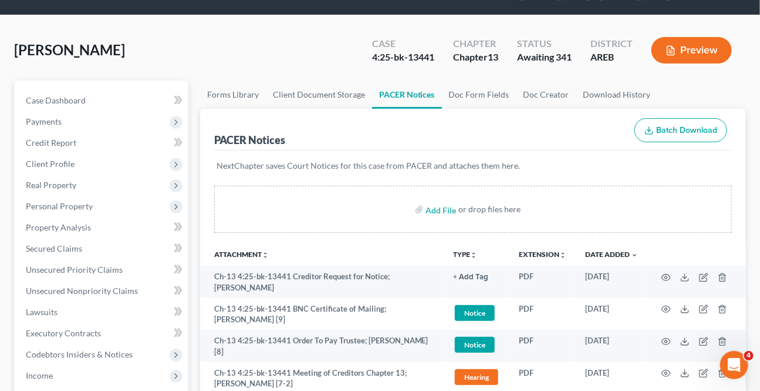
scroll to position [53, 0]
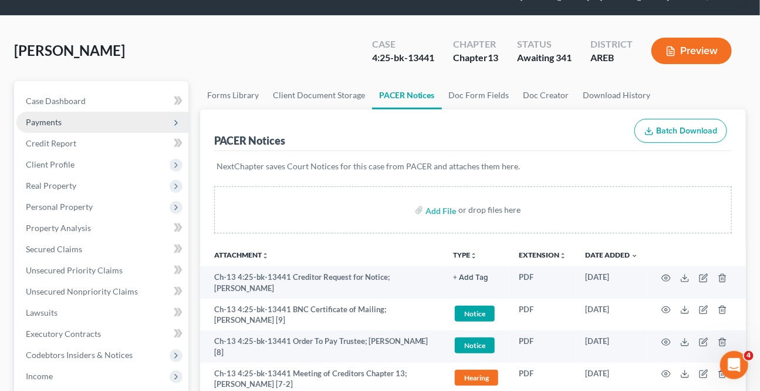
click at [99, 122] on span "Payments" at bounding box center [102, 122] width 172 height 21
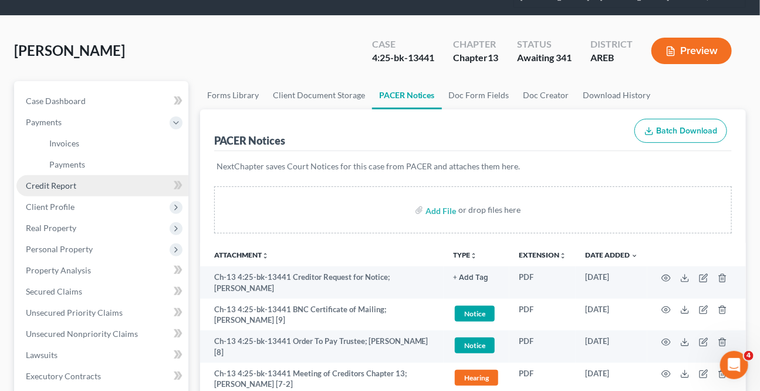
click at [78, 183] on link "Credit Report" at bounding box center [102, 185] width 172 height 21
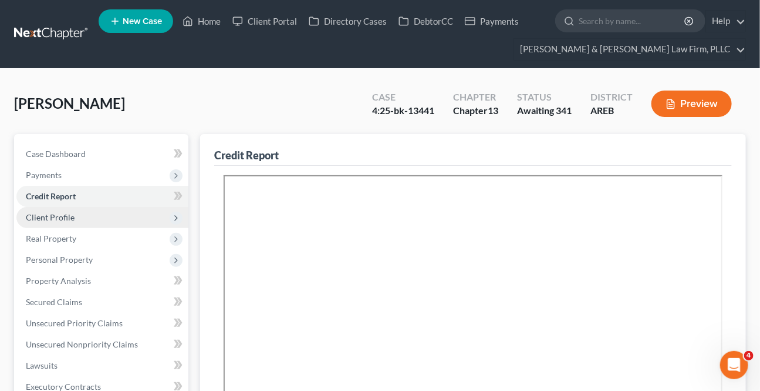
click at [62, 217] on span "Client Profile" at bounding box center [50, 217] width 49 height 10
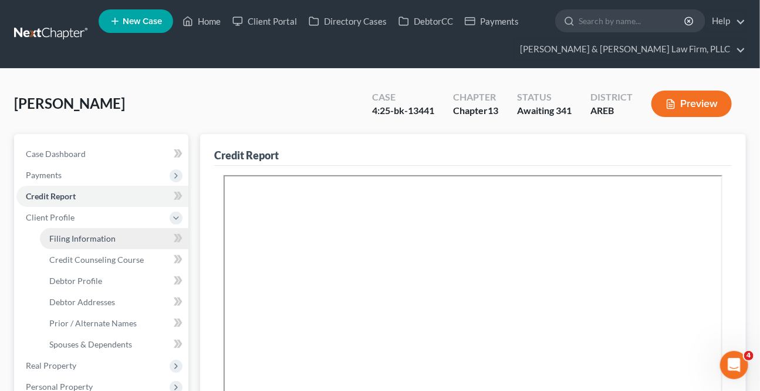
click at [81, 241] on span "Filing Information" at bounding box center [82, 238] width 66 height 10
select select "1"
select select "0"
select select "3"
select select "5"
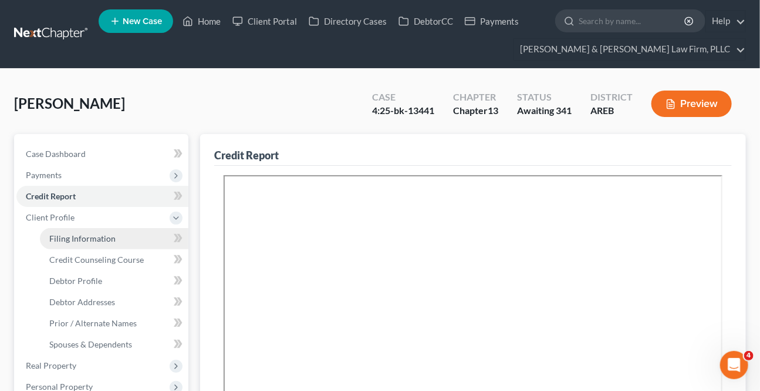
select select "2"
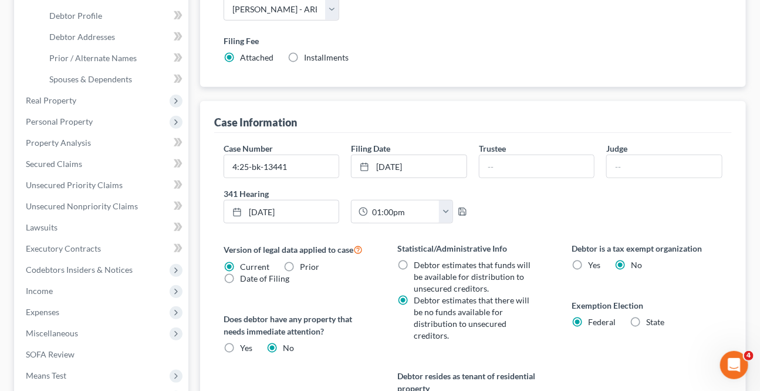
scroll to position [267, 0]
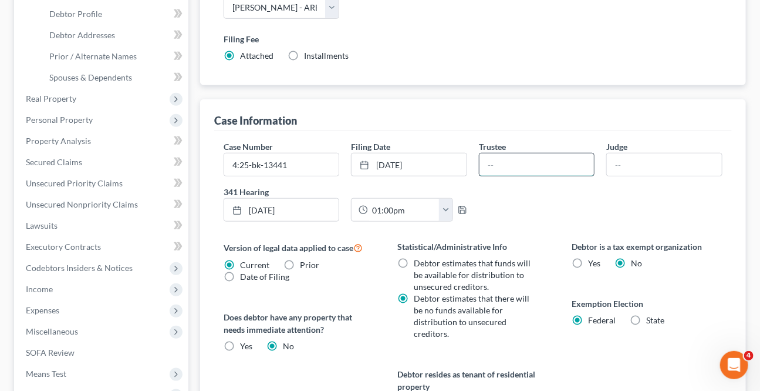
click at [527, 163] on input "text" at bounding box center [537, 164] width 115 height 22
type input "[PERSON_NAME]"
click at [617, 157] on input "text" at bounding box center [664, 164] width 115 height 22
type input "[PERSON_NAME]"
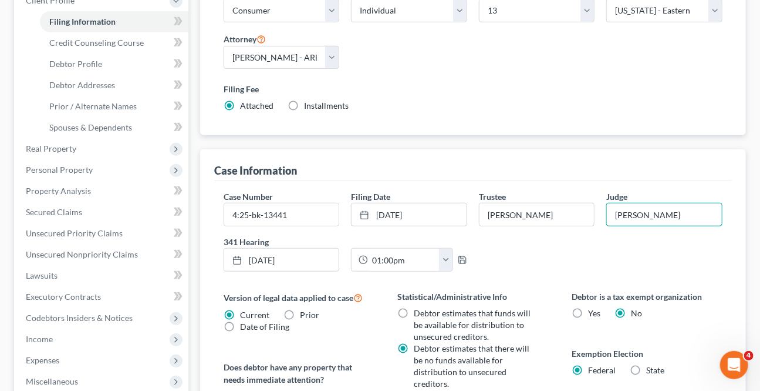
scroll to position [0, 0]
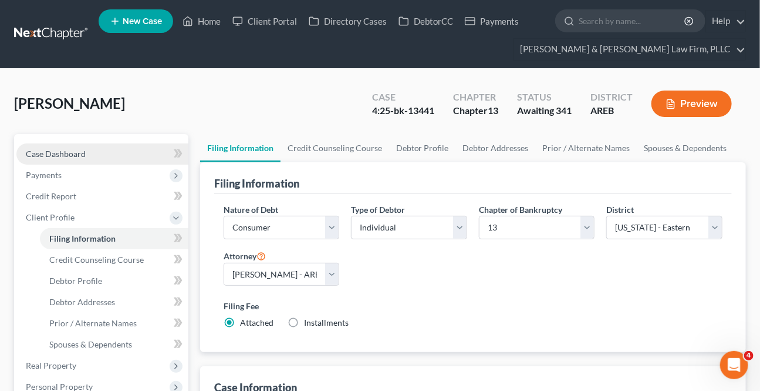
click at [79, 150] on span "Case Dashboard" at bounding box center [56, 154] width 60 height 10
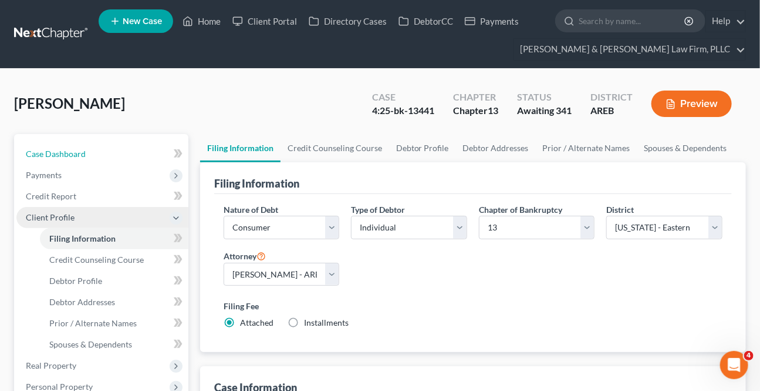
select select "4"
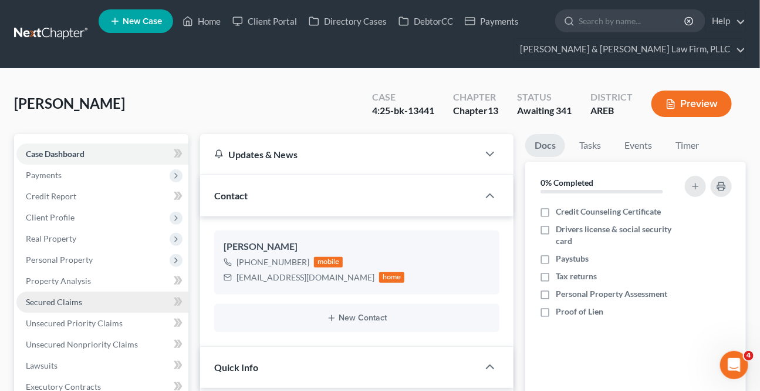
click at [38, 301] on span "Secured Claims" at bounding box center [54, 302] width 56 height 10
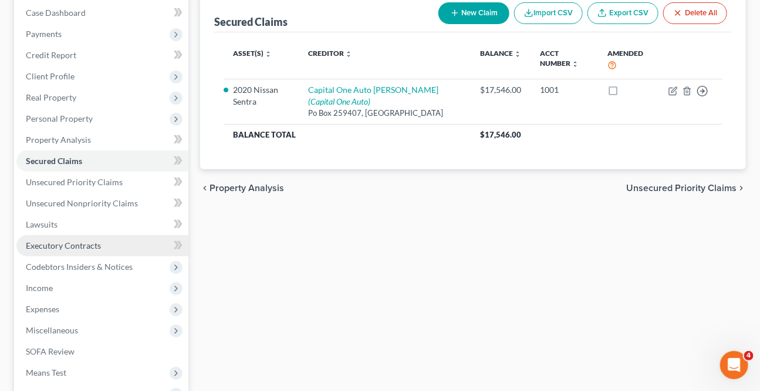
scroll to position [160, 0]
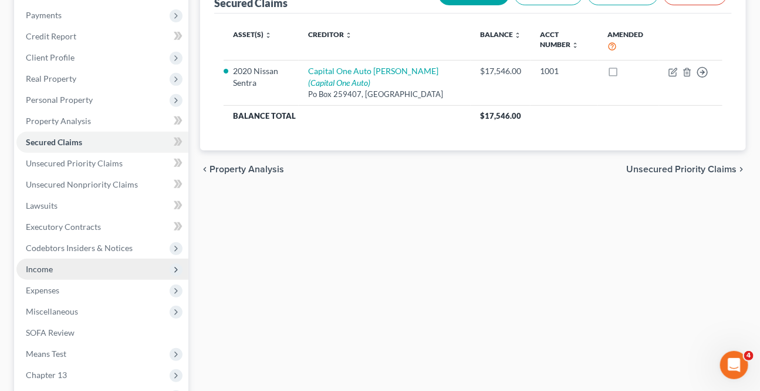
click at [55, 264] on span "Income" at bounding box center [102, 268] width 172 height 21
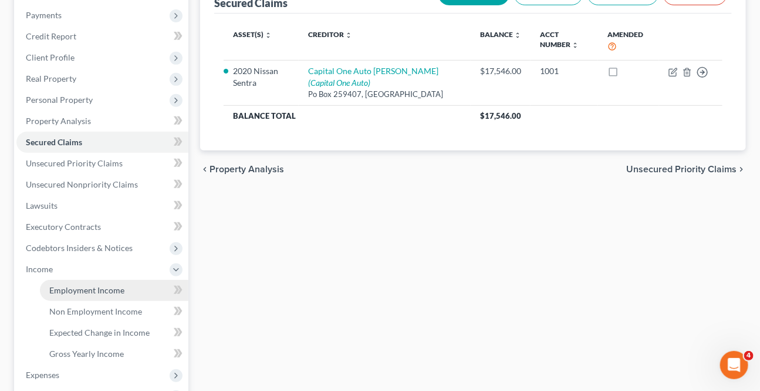
click at [80, 286] on span "Employment Income" at bounding box center [86, 290] width 75 height 10
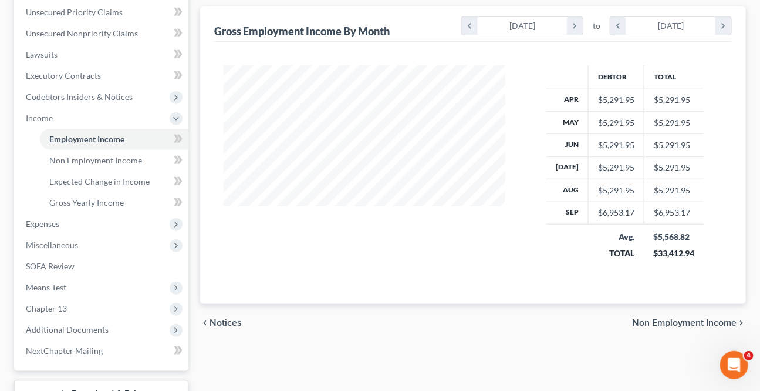
scroll to position [320, 0]
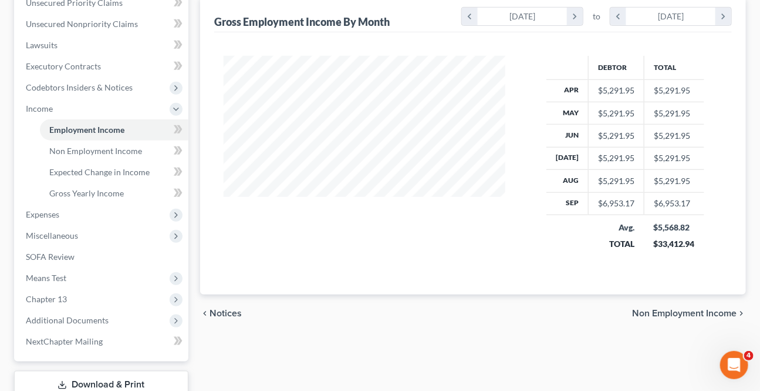
click at [658, 308] on span "Non Employment Income" at bounding box center [684, 312] width 105 height 9
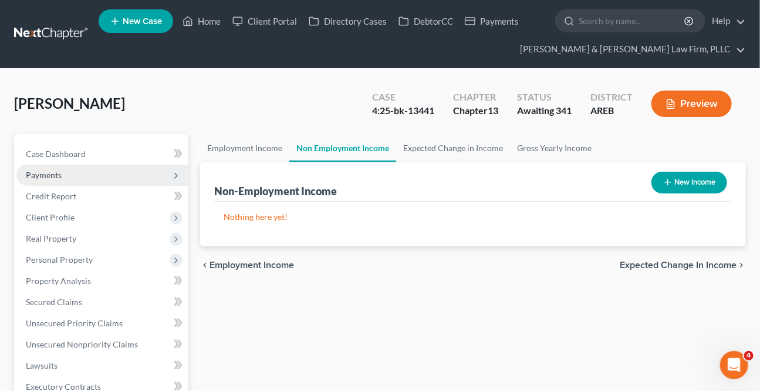
click at [78, 172] on span "Payments" at bounding box center [102, 174] width 172 height 21
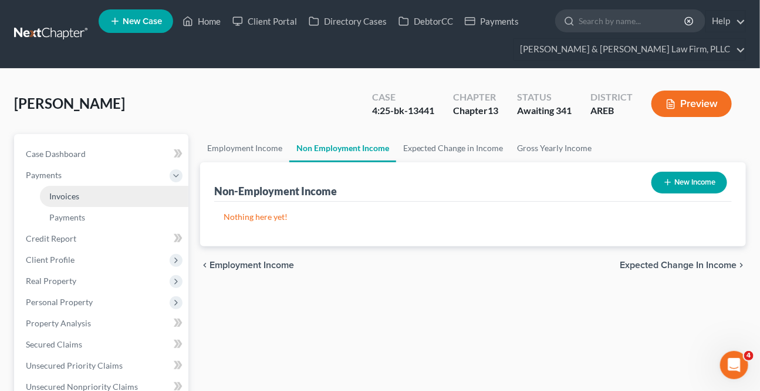
click at [68, 196] on span "Invoices" at bounding box center [64, 196] width 30 height 10
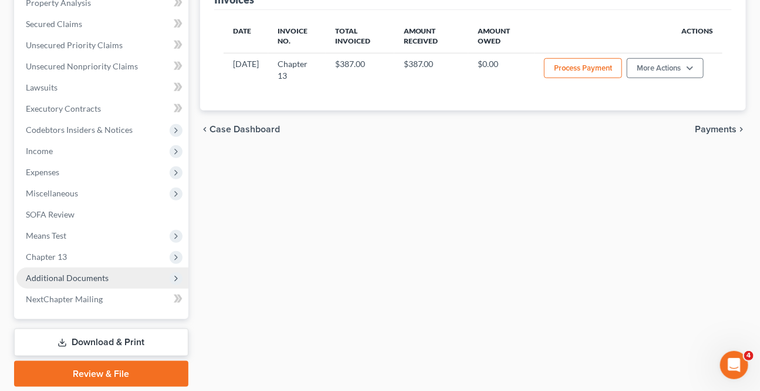
click at [73, 280] on span "Additional Documents" at bounding box center [67, 277] width 83 height 10
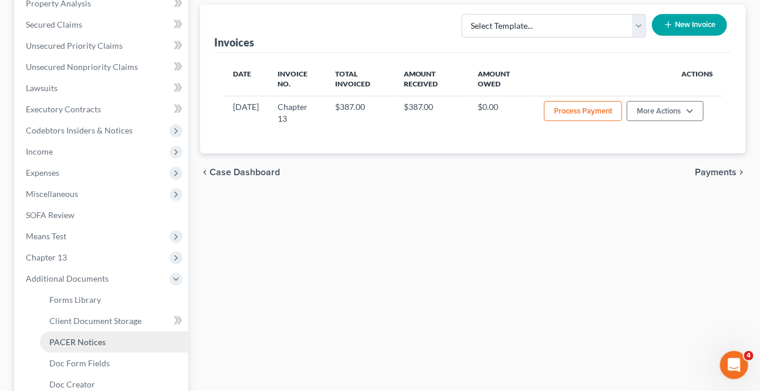
drag, startPoint x: 89, startPoint y: 340, endPoint x: 99, endPoint y: 358, distance: 20.8
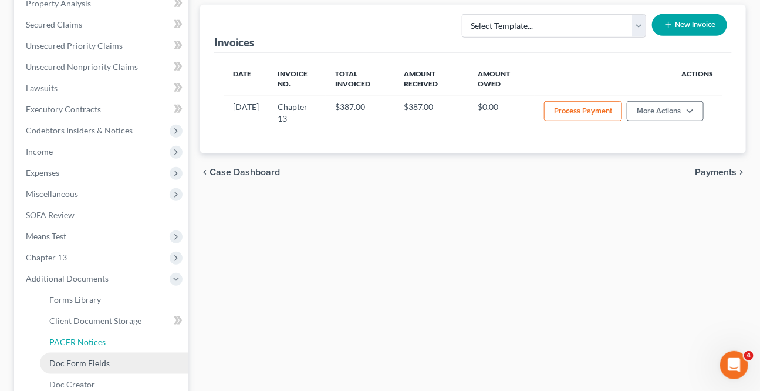
click at [89, 339] on span "PACER Notices" at bounding box center [77, 341] width 56 height 10
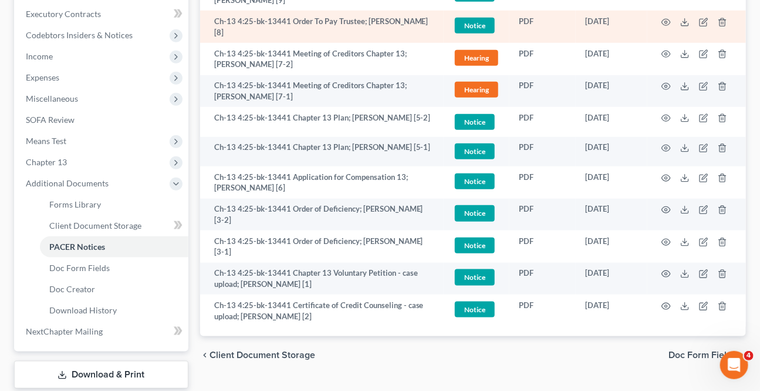
scroll to position [373, 0]
